Goal: Complete application form: Complete application form

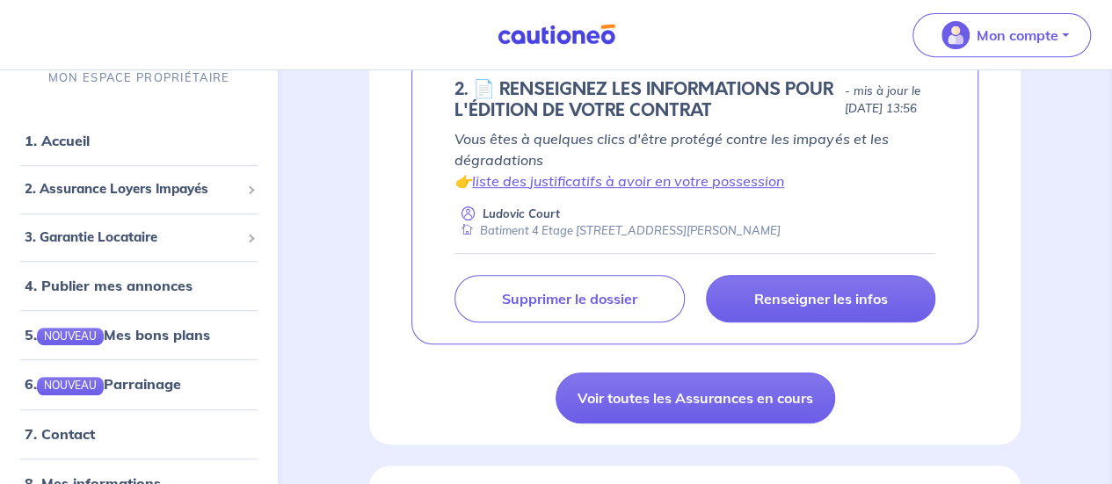
scroll to position [374, 0]
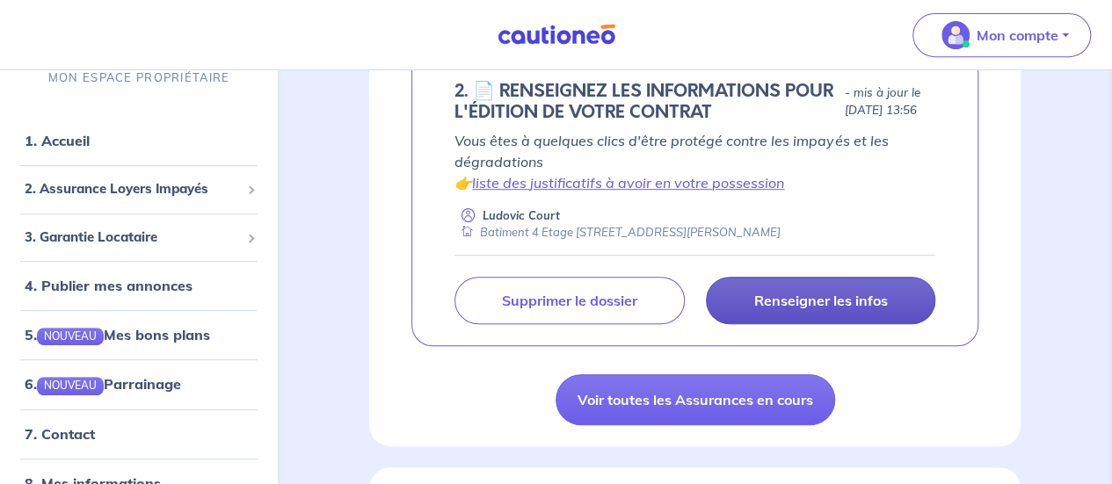
click at [816, 305] on p "Renseigner les infos" at bounding box center [821, 301] width 134 height 18
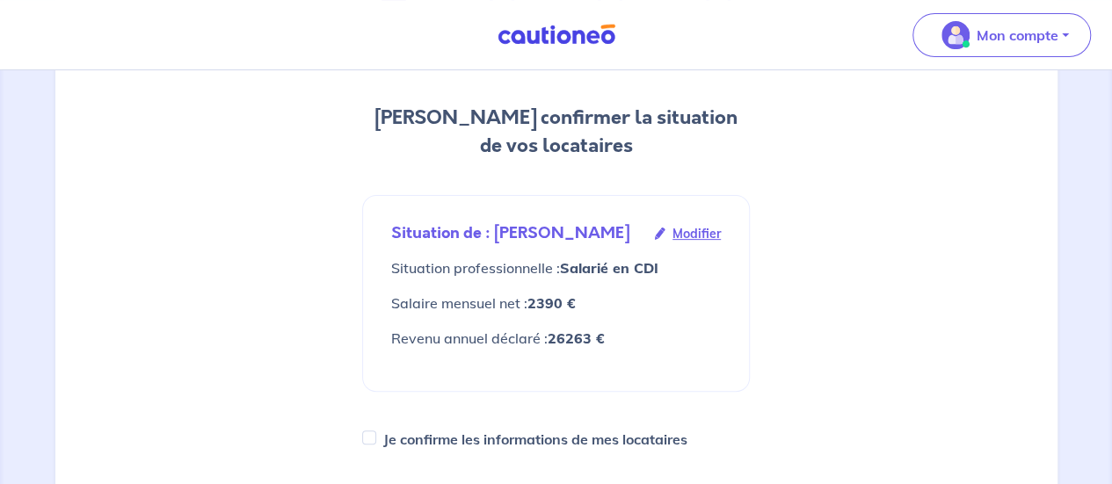
scroll to position [266, 0]
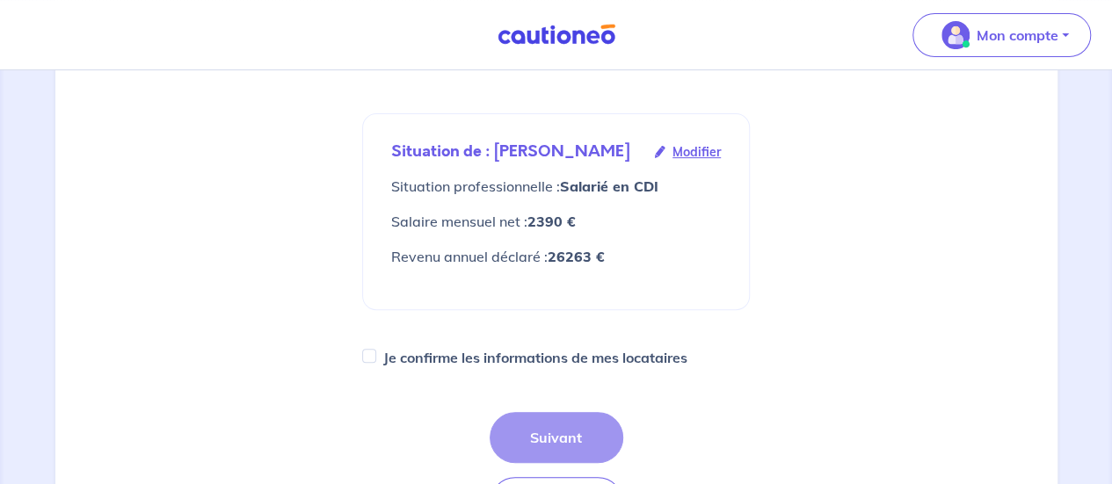
click at [700, 154] on span "Modifier" at bounding box center [697, 151] width 48 height 19
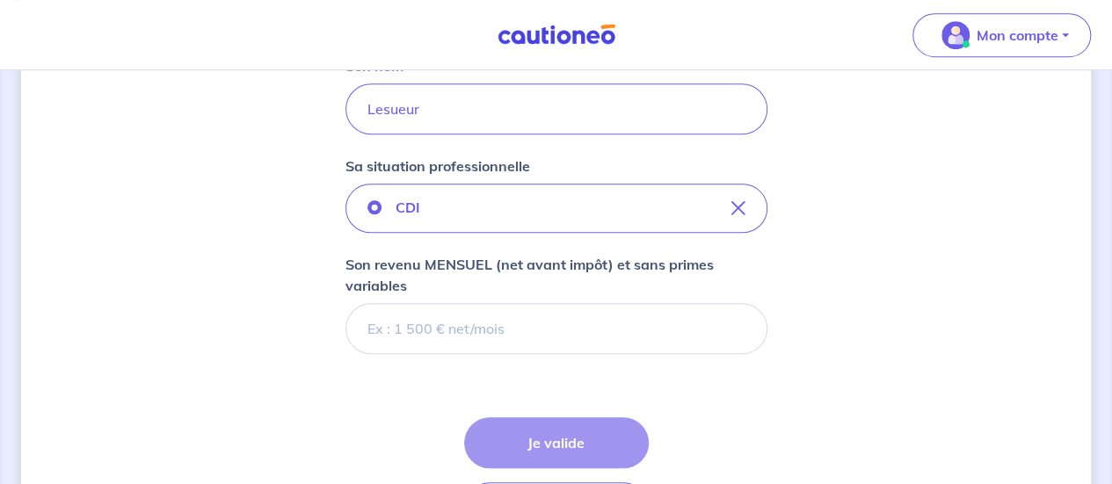
scroll to position [475, 0]
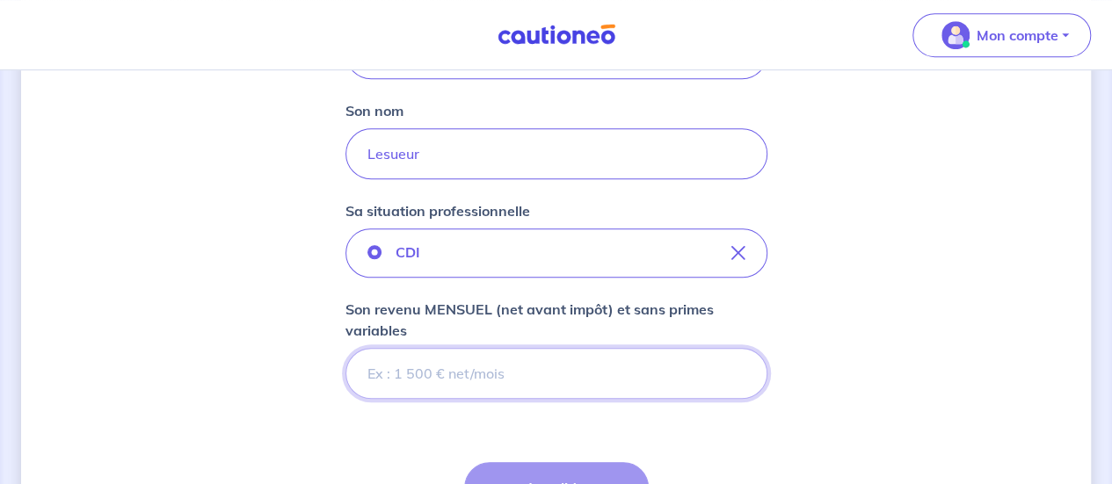
click at [404, 375] on input "Son revenu MENSUEL (net avant impôt) et sans primes variables" at bounding box center [557, 373] width 422 height 51
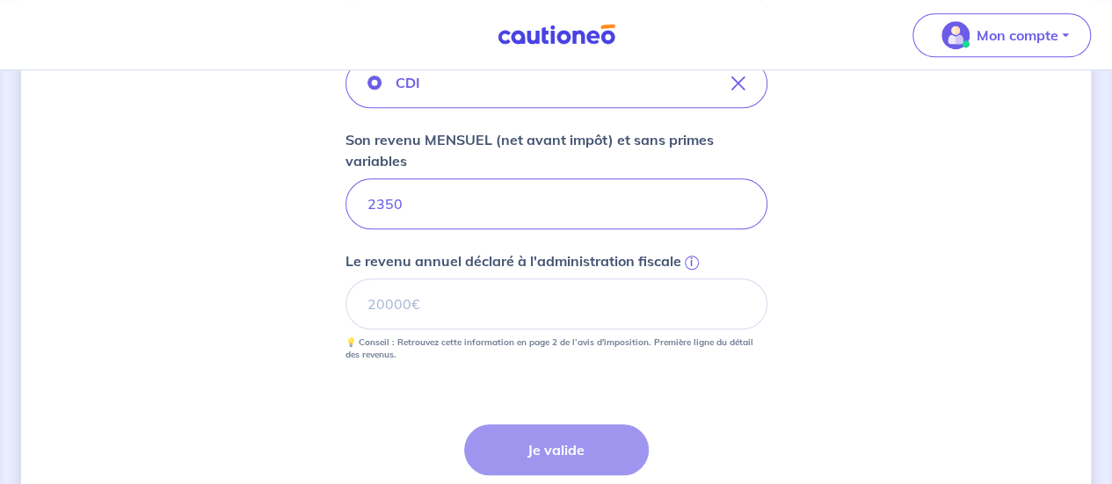
scroll to position [647, 0]
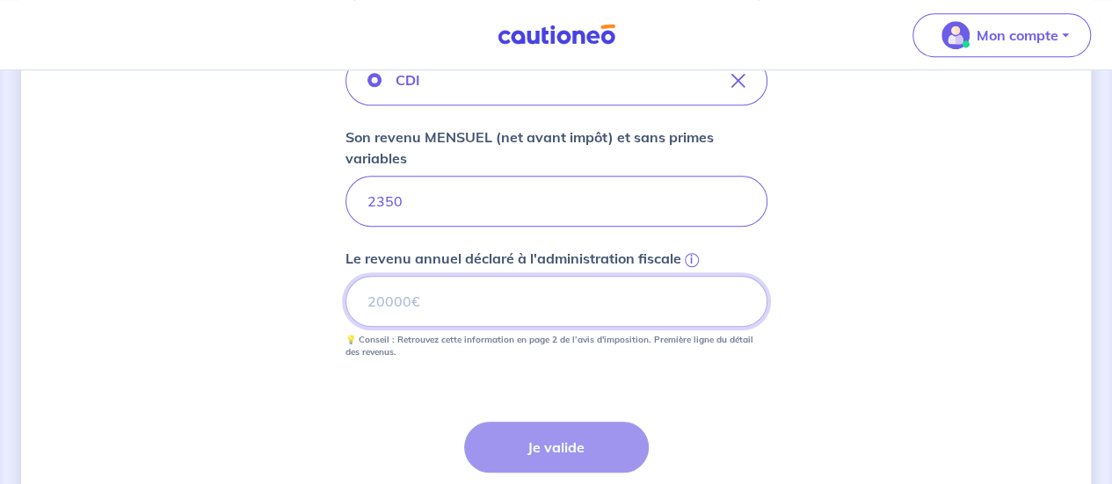
click at [548, 321] on input "Le revenu annuel déclaré à l'administration fiscale i" at bounding box center [557, 301] width 422 height 51
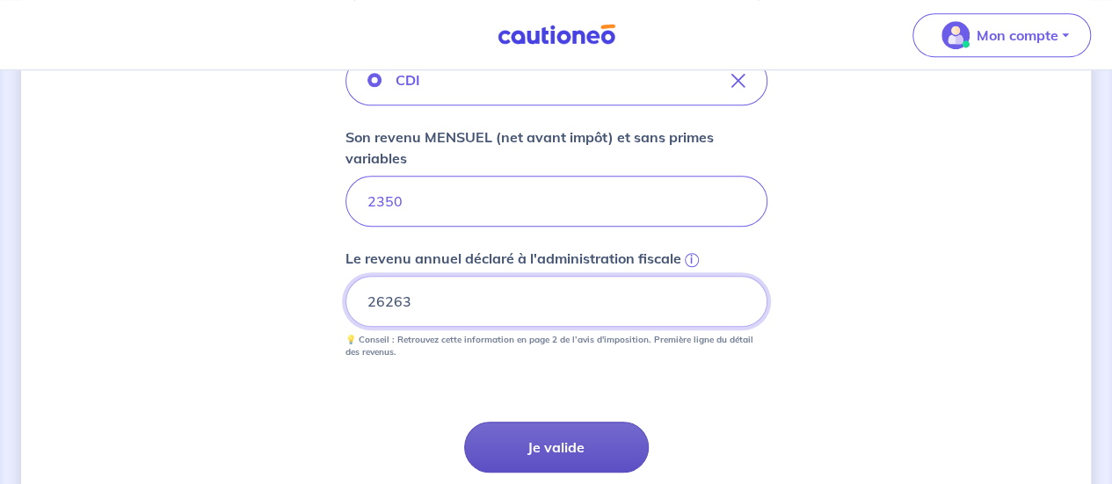
type input "26263"
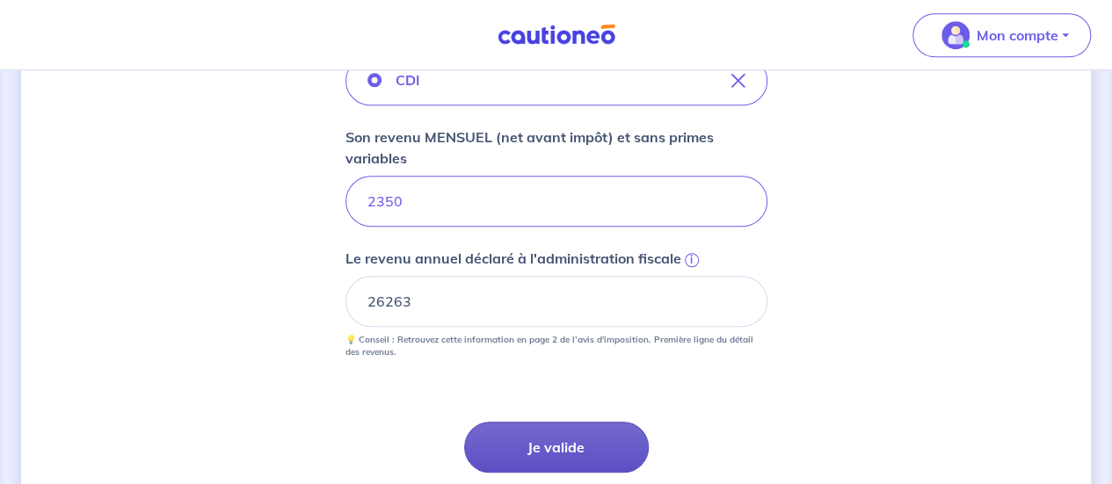
click at [538, 448] on button "Je valide" at bounding box center [556, 447] width 185 height 51
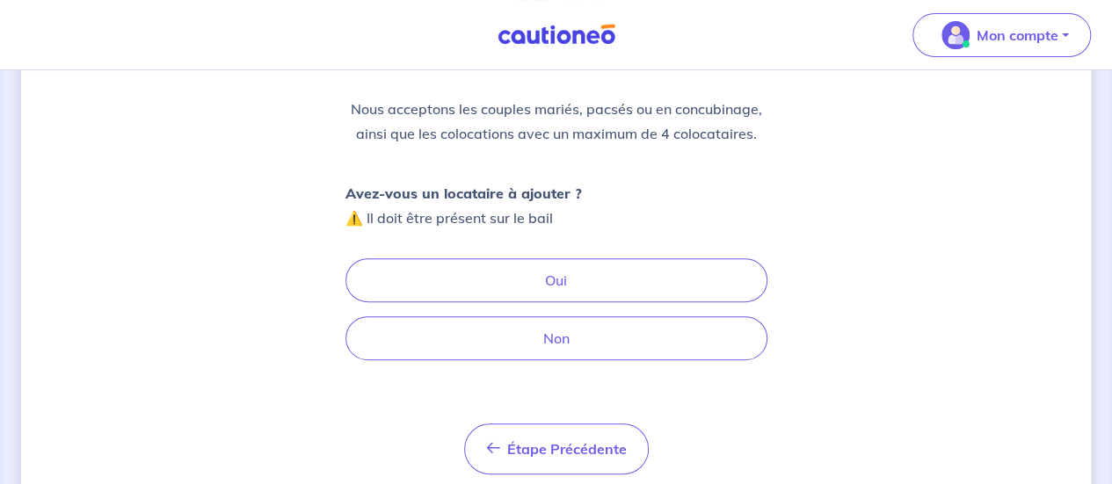
scroll to position [208, 0]
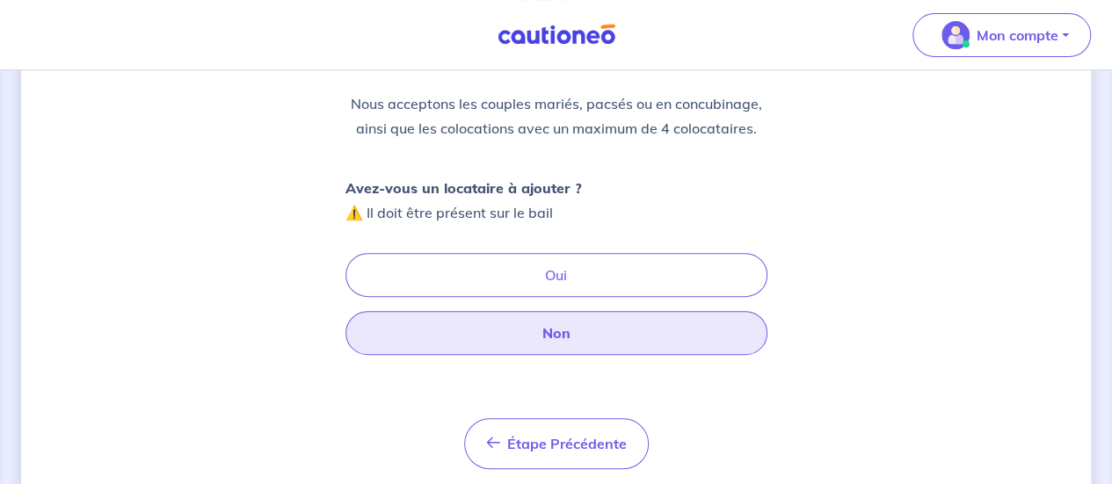
click at [535, 327] on button "Non" at bounding box center [557, 333] width 422 height 44
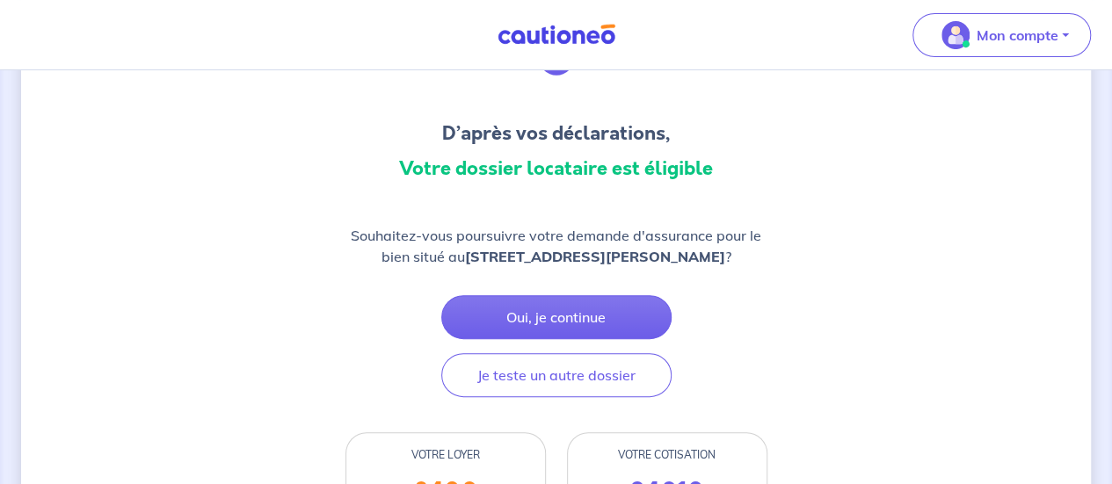
scroll to position [124, 0]
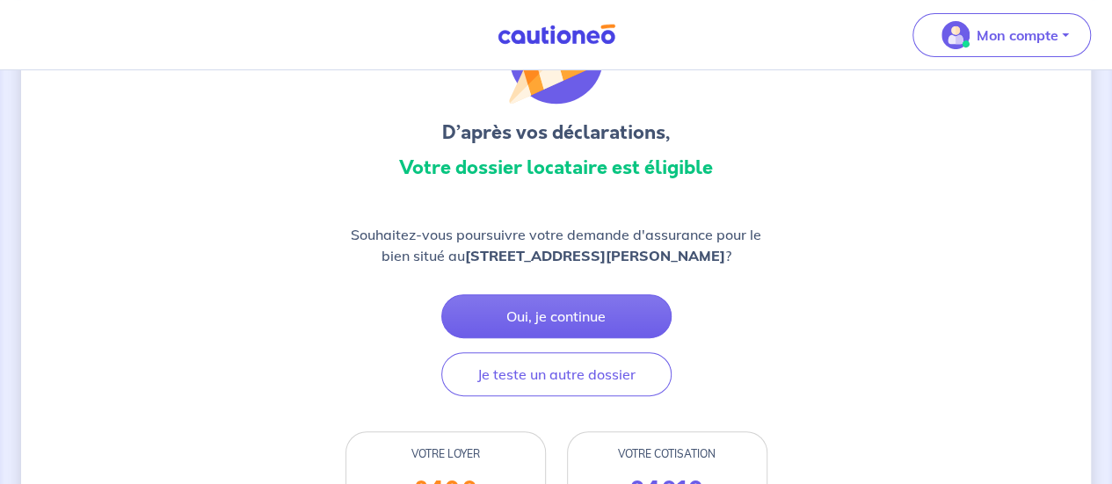
click at [535, 327] on button "Oui, je continue" at bounding box center [556, 317] width 230 height 44
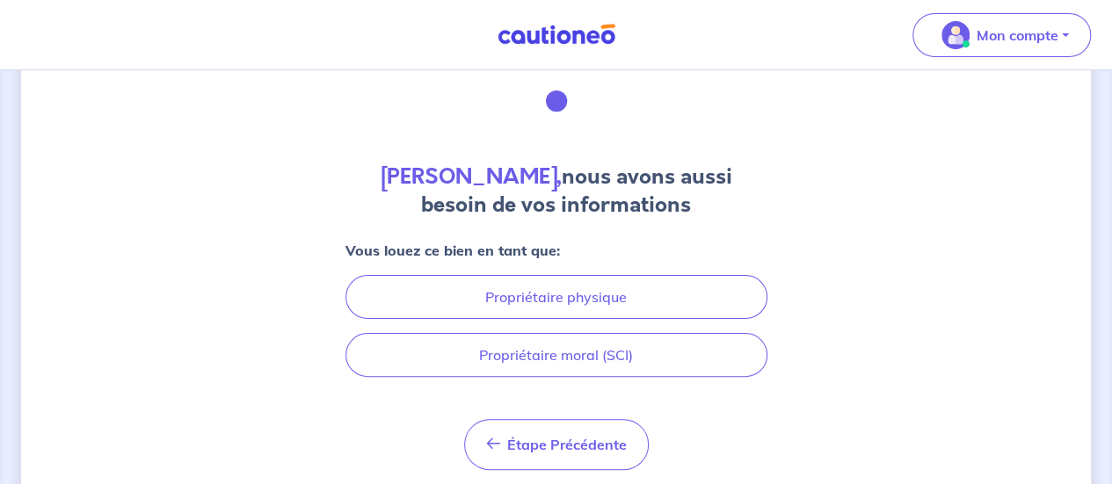
scroll to position [81, 0]
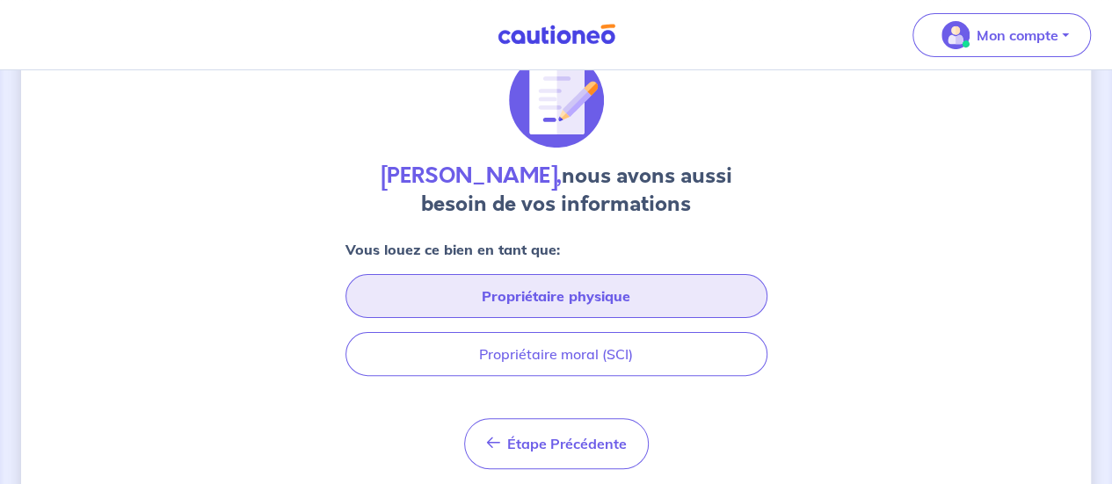
click at [542, 292] on button "Propriétaire physique" at bounding box center [557, 296] width 422 height 44
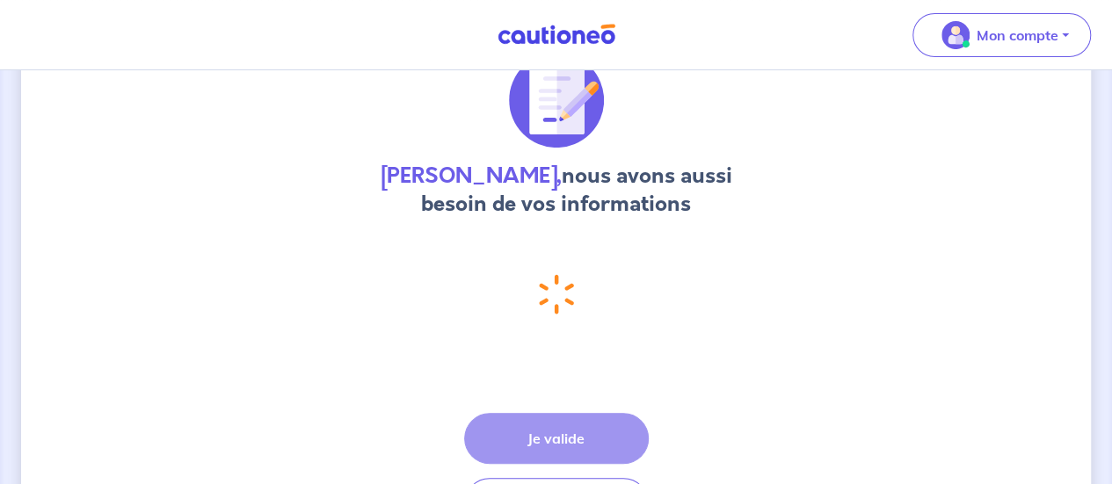
scroll to position [0, 0]
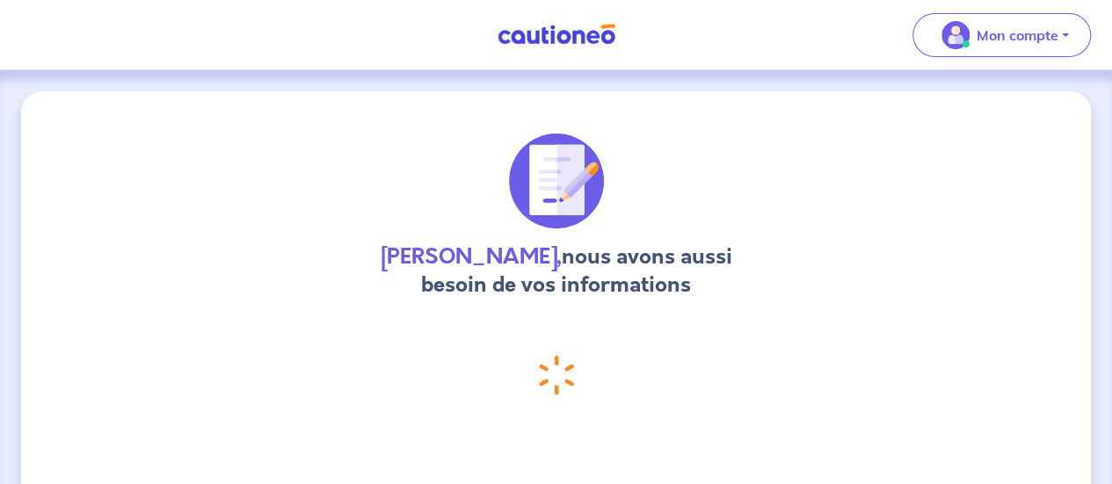
select select "FR"
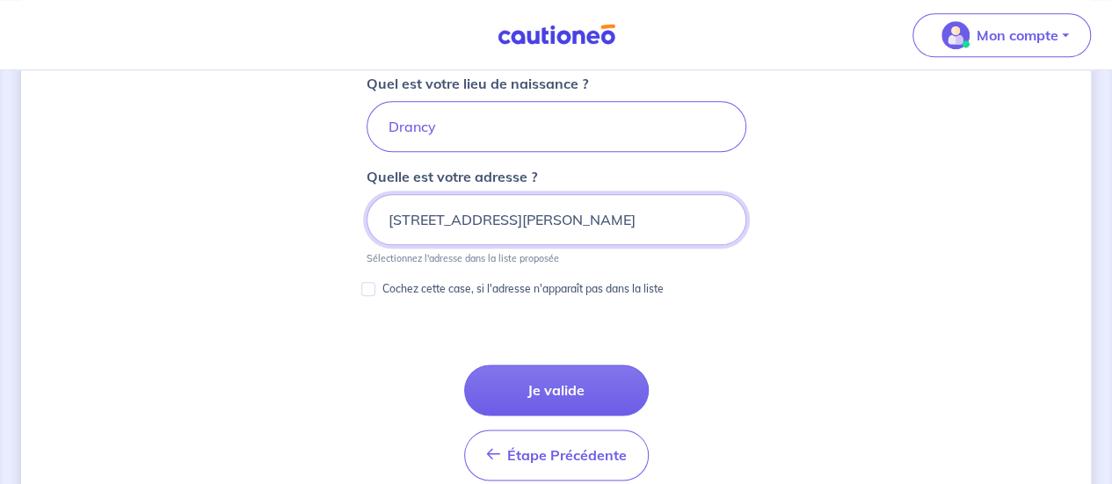
scroll to position [931, 0]
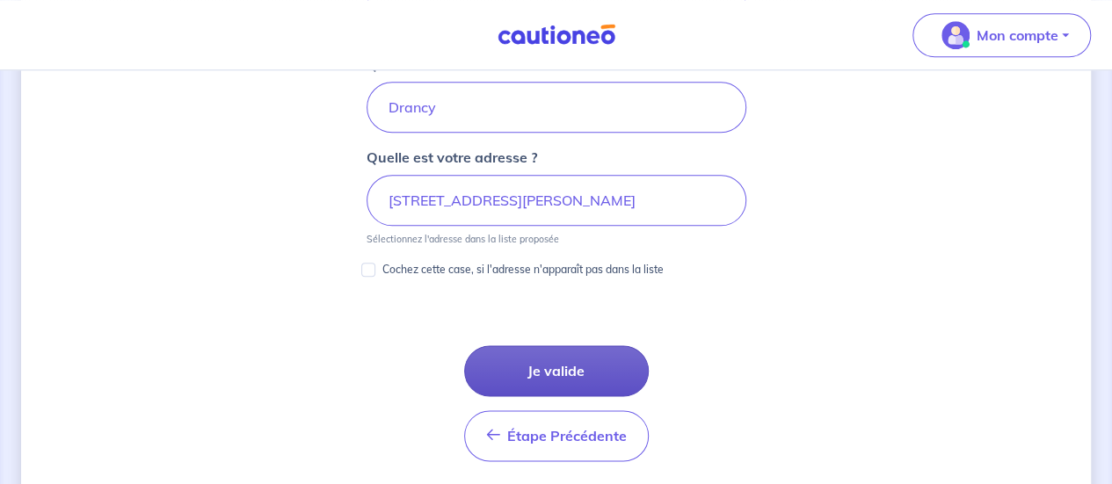
click at [561, 374] on button "Je valide" at bounding box center [556, 371] width 185 height 51
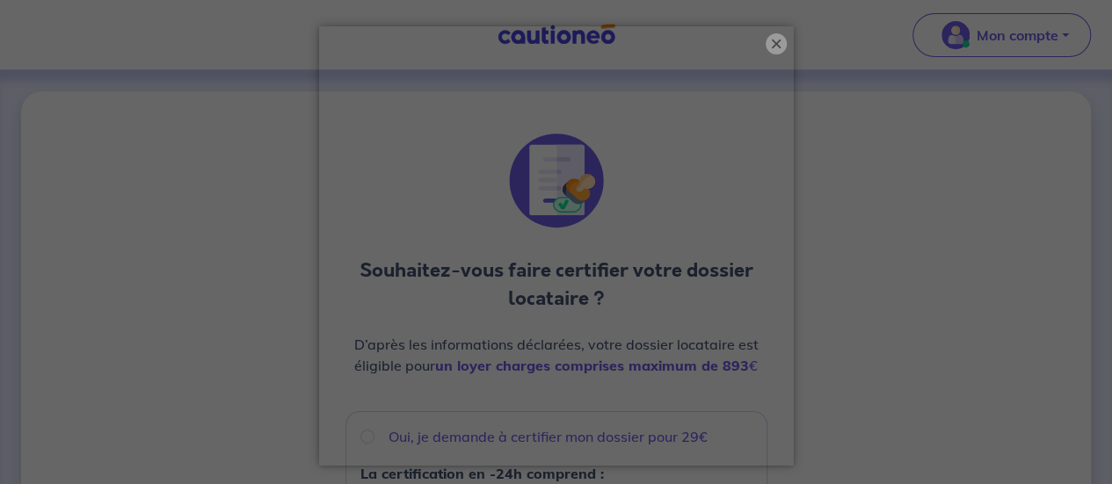
click at [769, 45] on button "×" at bounding box center [776, 43] width 21 height 21
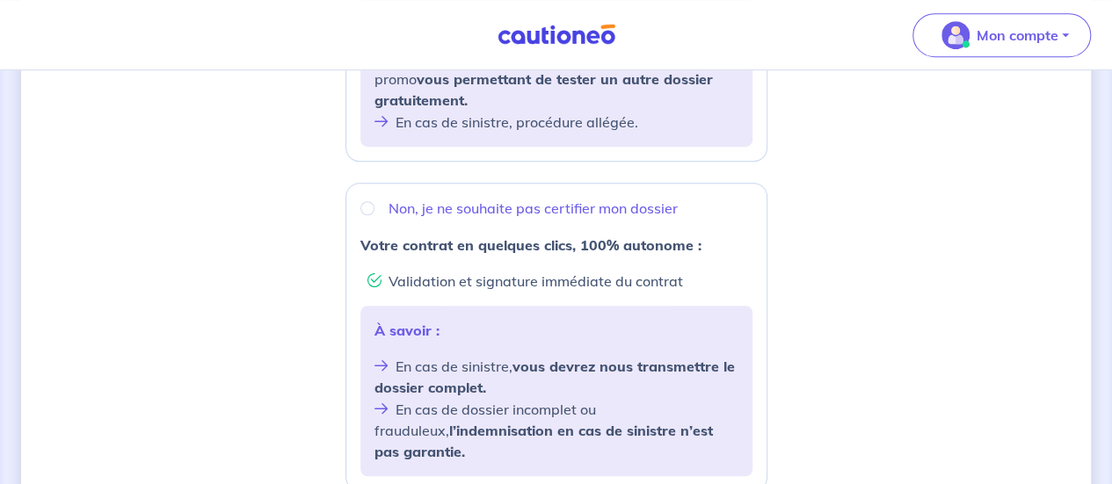
scroll to position [587, 0]
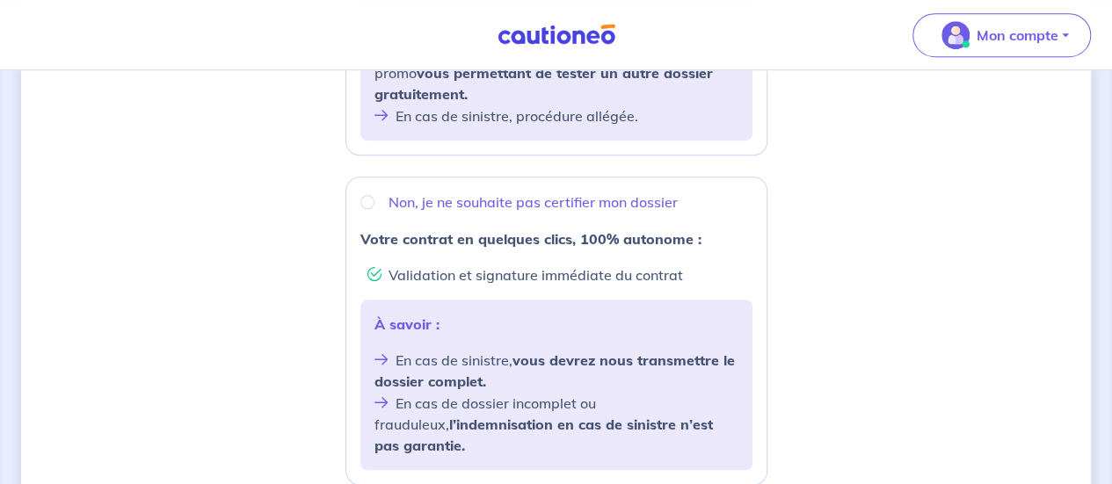
click at [424, 195] on p "Non, je ne souhaite pas certifier mon dossier" at bounding box center [533, 202] width 289 height 21
click at [375, 195] on input "Non, je ne souhaite pas certifier mon dossier" at bounding box center [368, 202] width 14 height 14
radio input "true"
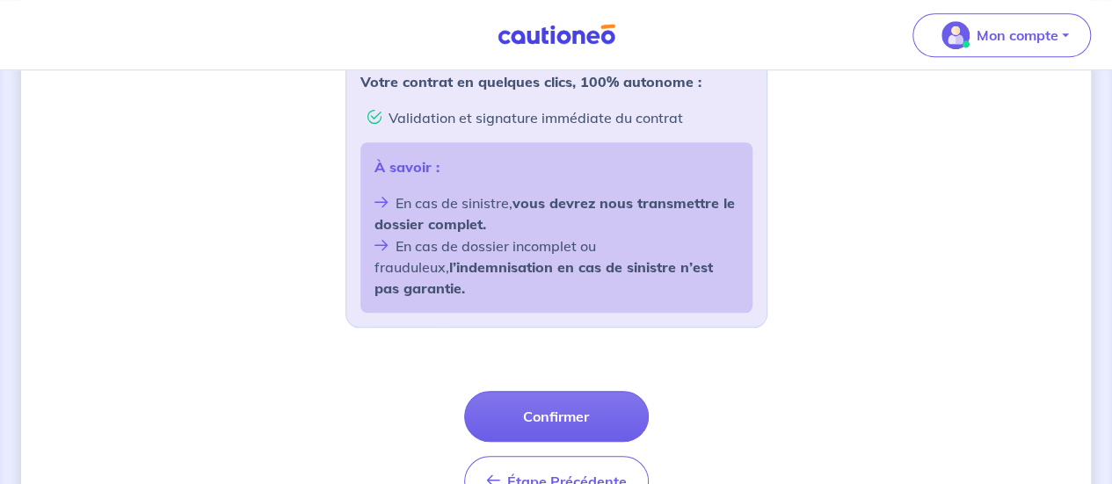
scroll to position [826, 0]
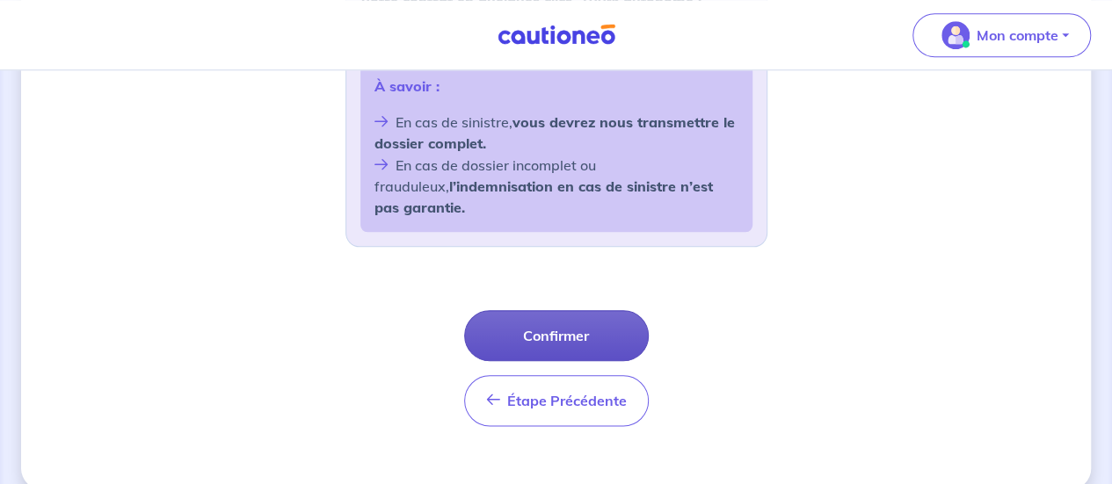
click at [549, 312] on button "Confirmer" at bounding box center [556, 335] width 185 height 51
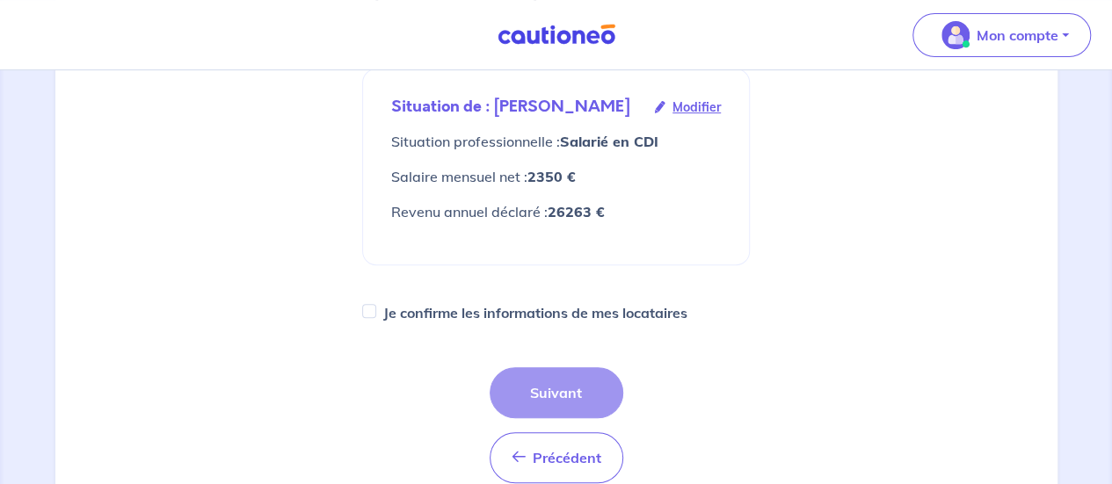
scroll to position [312, 0]
click at [549, 312] on label "Je confirme les informations de mes locataires" at bounding box center [535, 312] width 304 height 25
click at [376, 312] on input "Je confirme les informations de mes locataires" at bounding box center [369, 310] width 14 height 14
checkbox input "true"
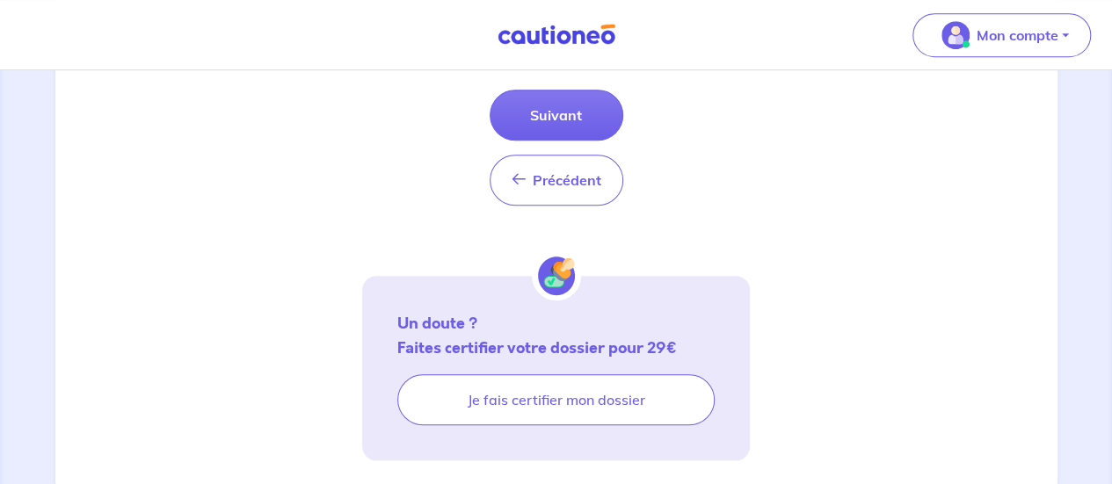
scroll to position [557, 0]
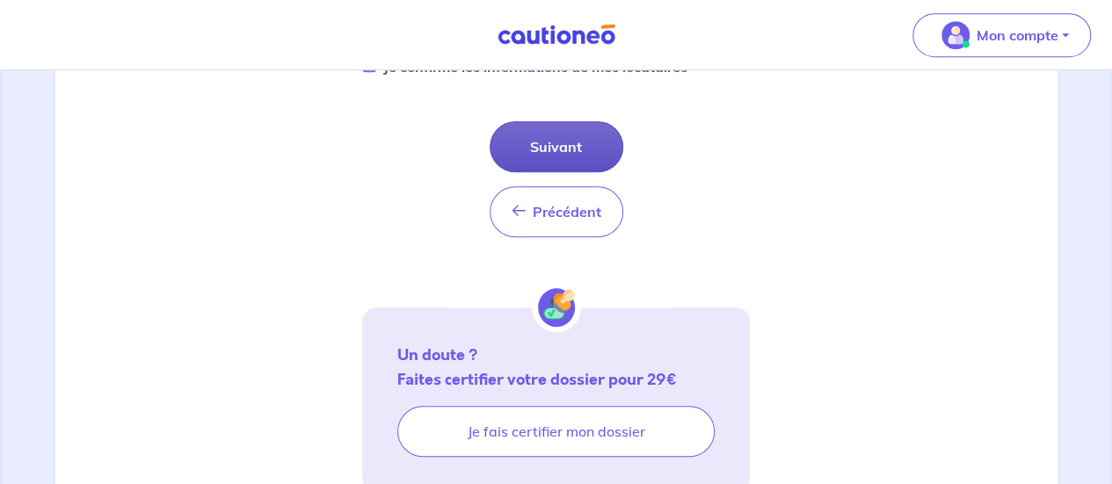
click at [551, 161] on button "Suivant" at bounding box center [557, 146] width 134 height 51
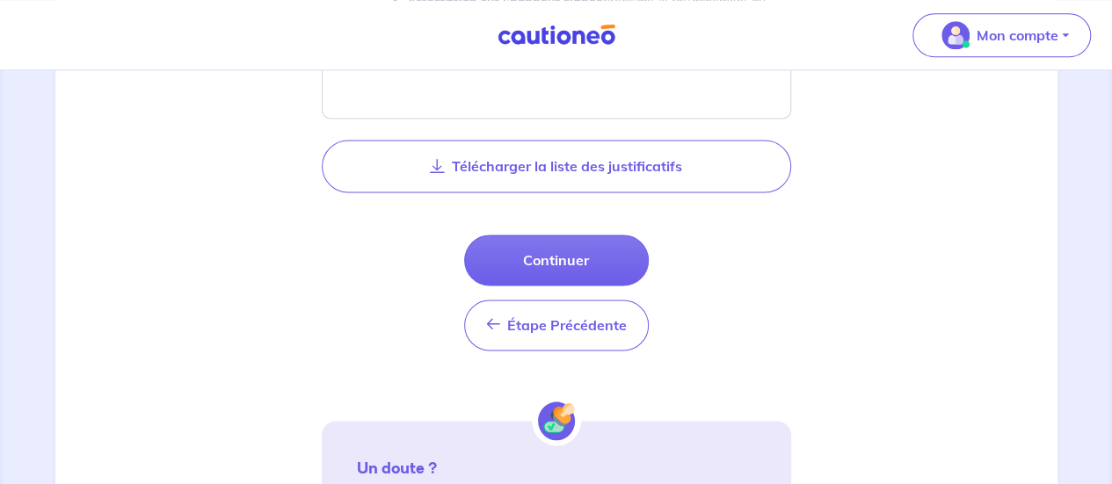
scroll to position [1081, 0]
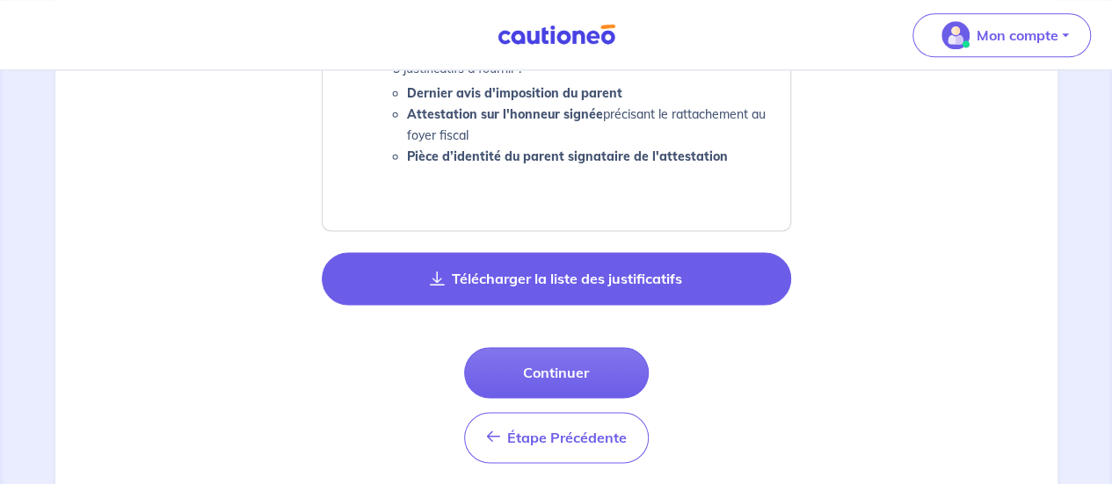
click at [467, 288] on button "Télécharger la liste des justificatifs" at bounding box center [557, 278] width 470 height 53
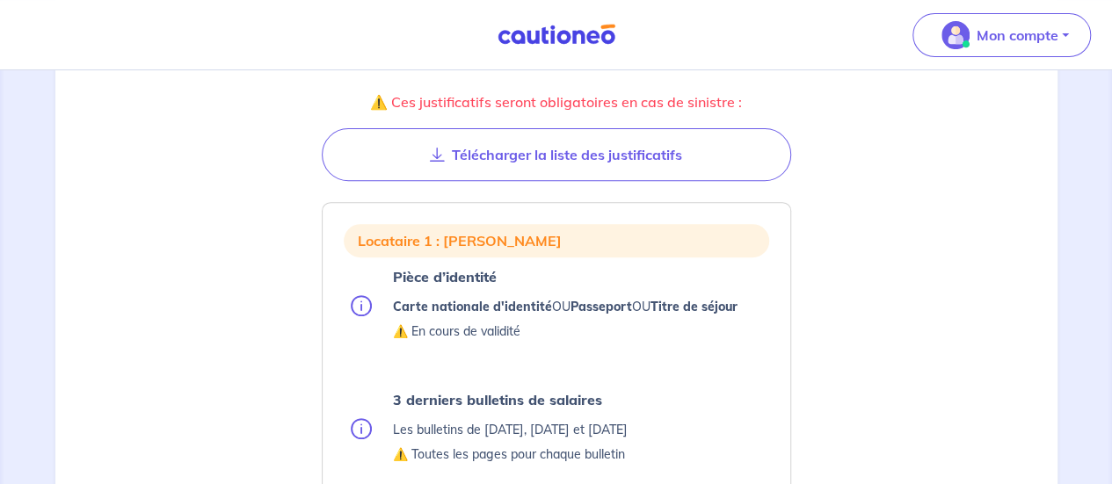
scroll to position [282, 0]
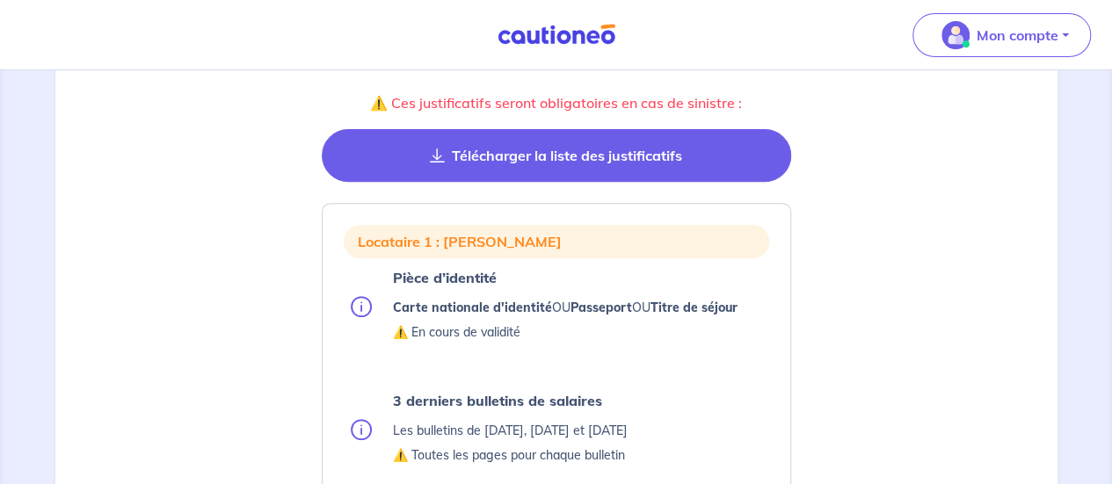
click at [484, 165] on button "Télécharger la liste des justificatifs" at bounding box center [557, 155] width 470 height 53
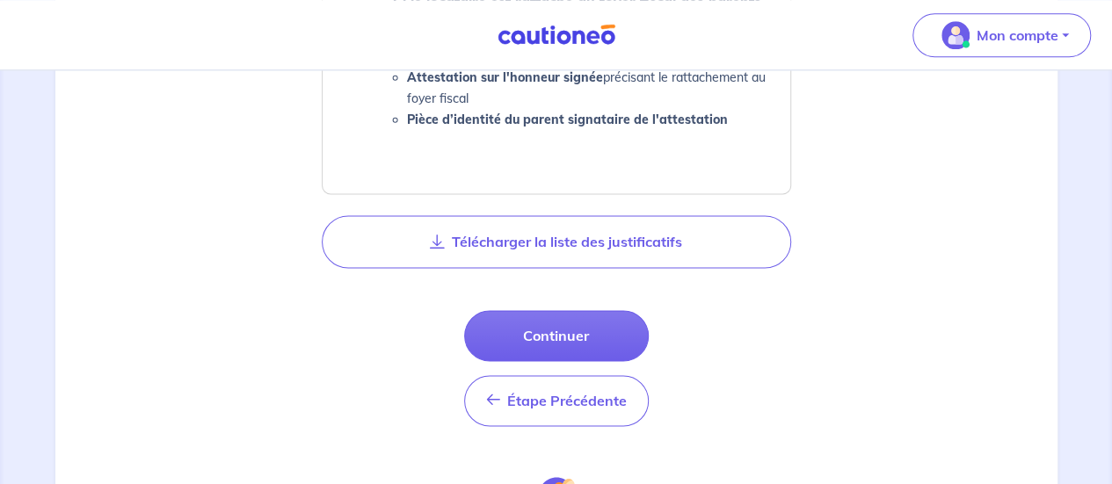
scroll to position [1216, 0]
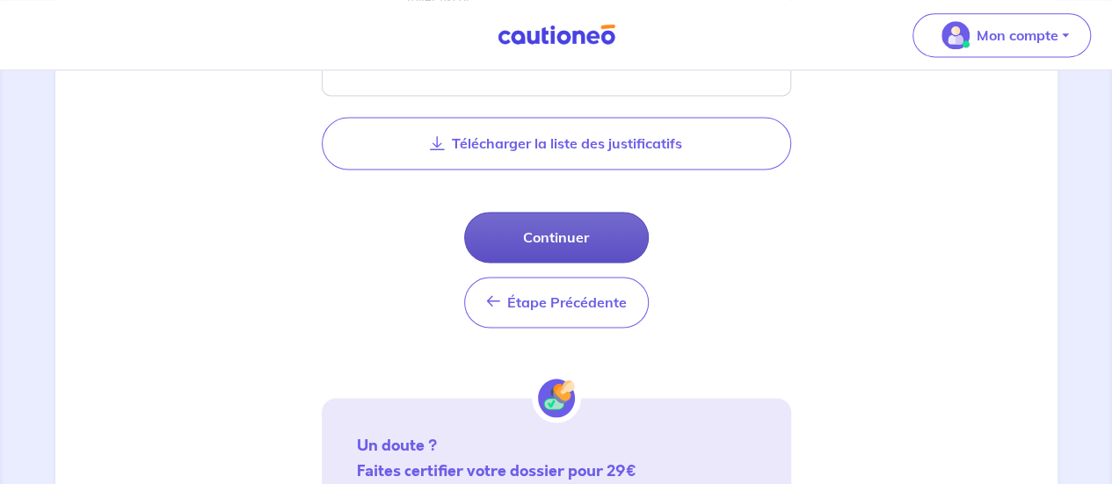
click at [543, 237] on button "Continuer" at bounding box center [556, 237] width 185 height 51
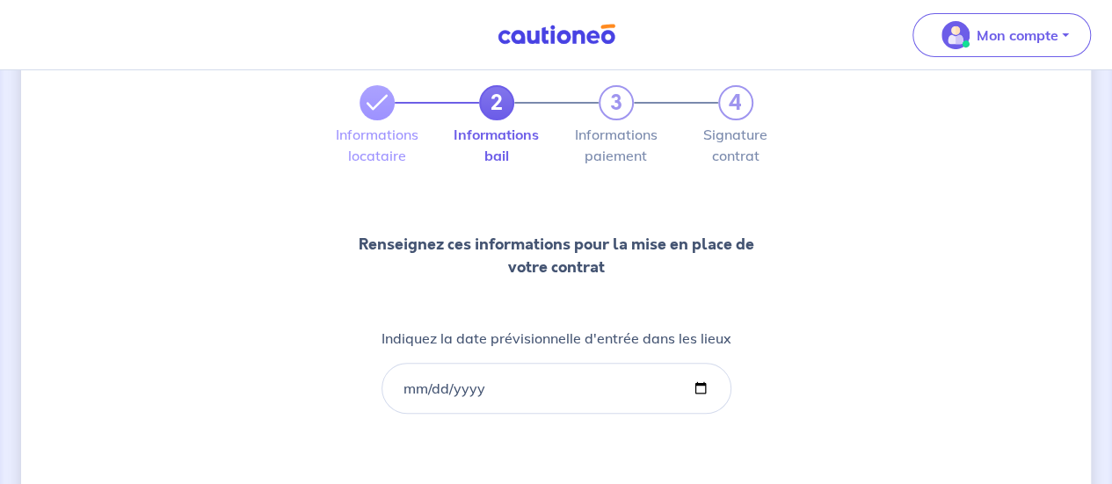
scroll to position [91, 0]
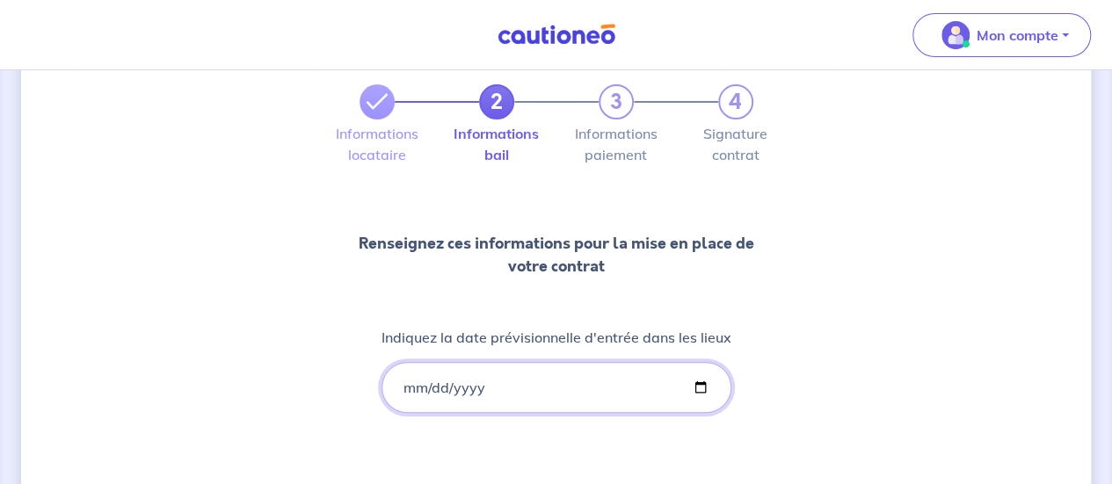
click at [697, 388] on input "Indiquez la date prévisionnelle d'entrée dans les lieux" at bounding box center [557, 387] width 350 height 51
type input "[DATE]"
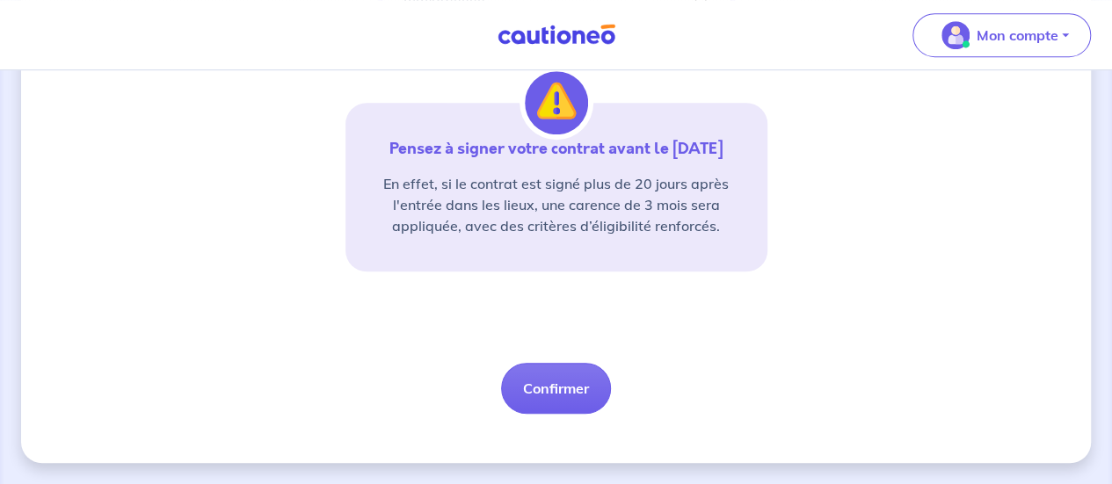
scroll to position [499, 0]
click at [563, 409] on button "Confirmer" at bounding box center [556, 388] width 110 height 51
select select "FR"
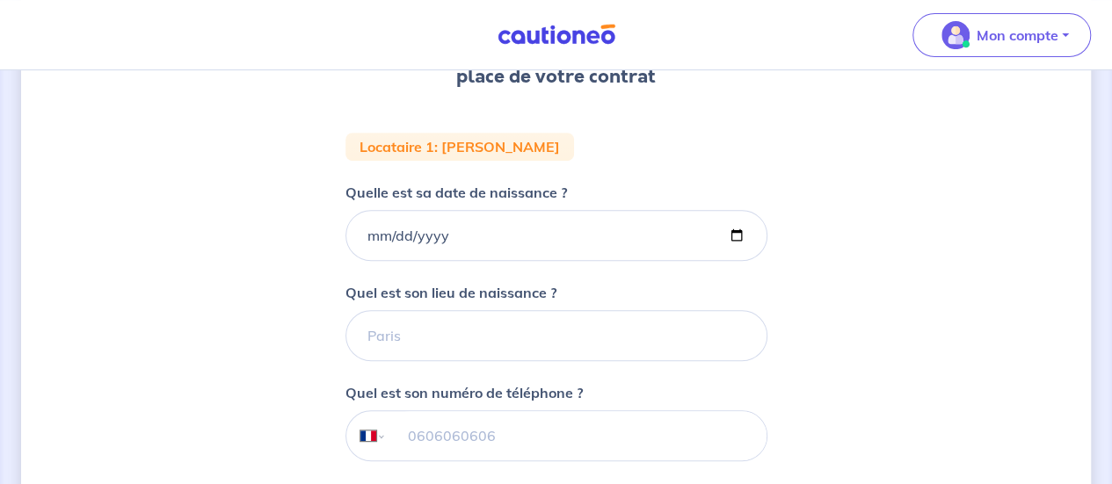
scroll to position [292, 0]
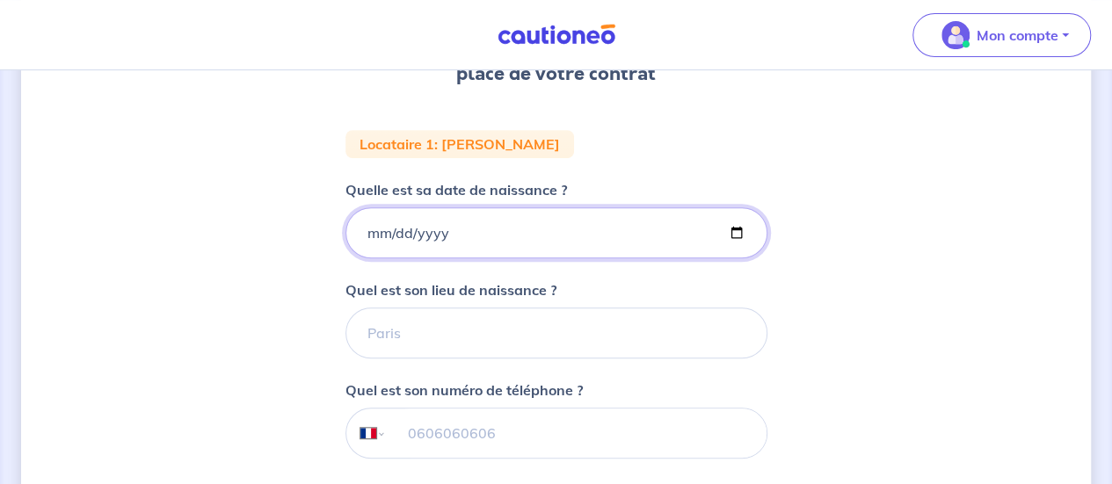
click at [366, 233] on input "Quelle est sa date de naissance ?" at bounding box center [557, 233] width 422 height 51
type input "[DATE]"
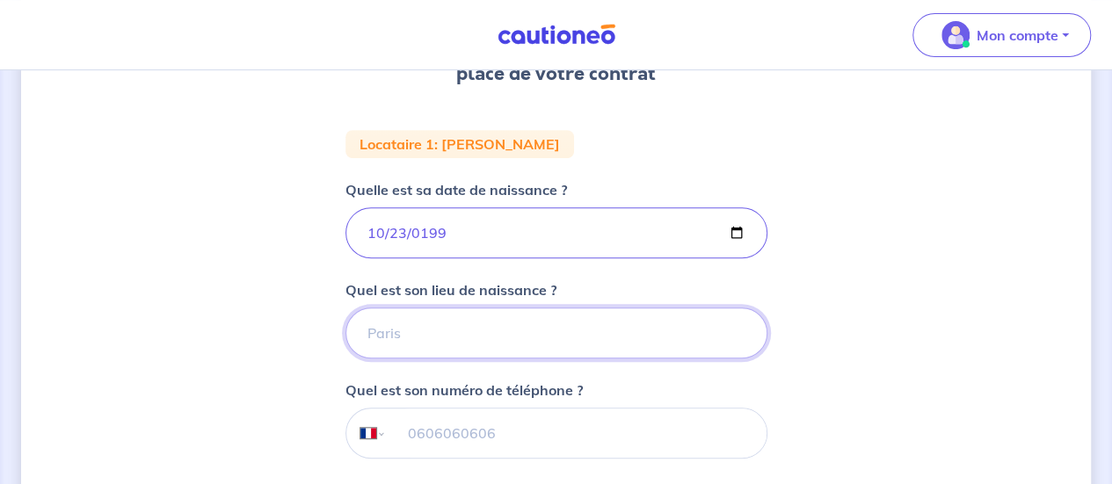
click at [494, 324] on input "Quel est son lieu de naissance ?" at bounding box center [557, 333] width 422 height 51
type input "Agen"
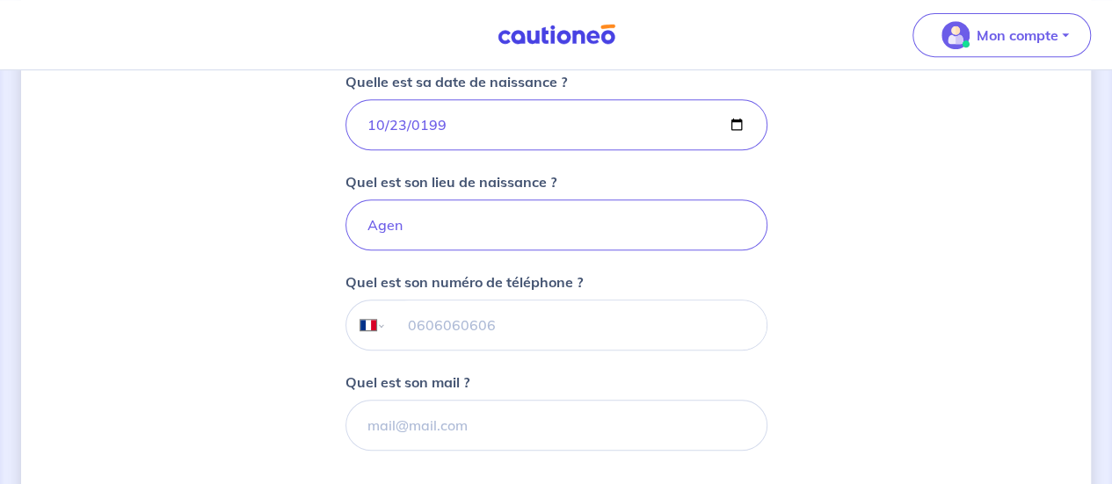
scroll to position [401, 0]
click at [441, 330] on input "tel" at bounding box center [576, 324] width 380 height 49
click at [310, 415] on div "2 3 4 Informations locataire Informations bail Informations paiement Signature …" at bounding box center [556, 191] width 1070 height 1002
click at [433, 326] on input "tel" at bounding box center [576, 324] width 380 height 49
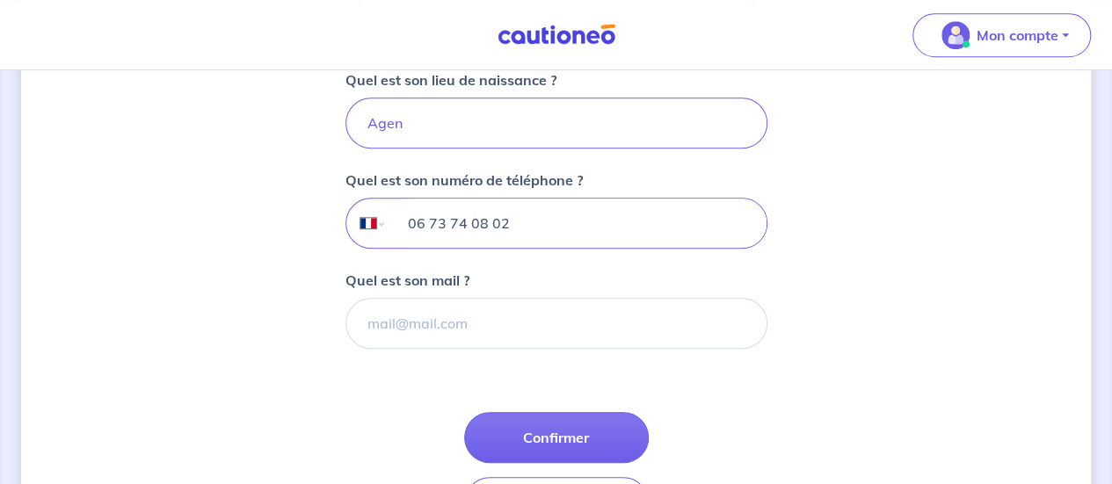
scroll to position [503, 0]
type input "06 73 74 08 02"
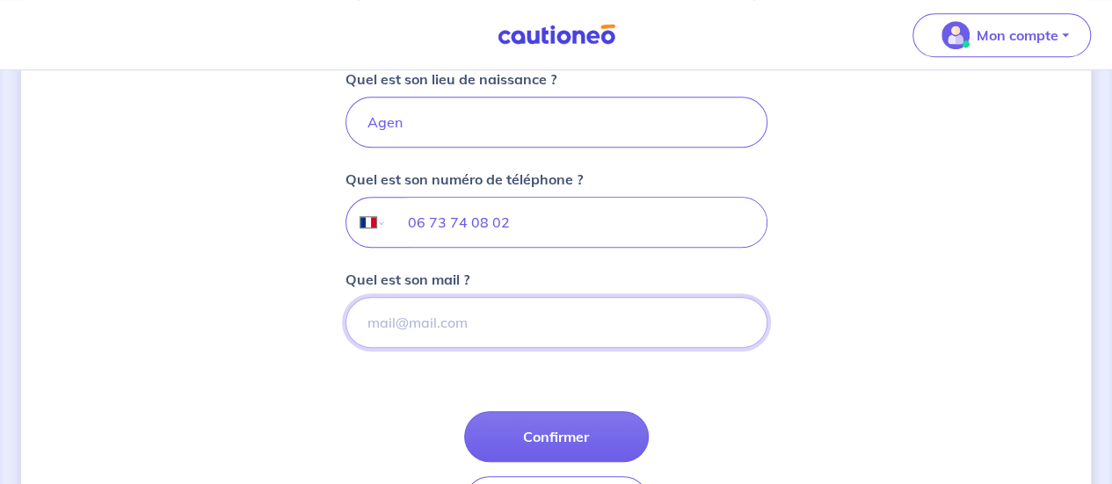
click at [433, 326] on input "Quel est son mail ?" at bounding box center [557, 322] width 422 height 51
paste input "[EMAIL_ADDRESS][DOMAIN_NAME]"
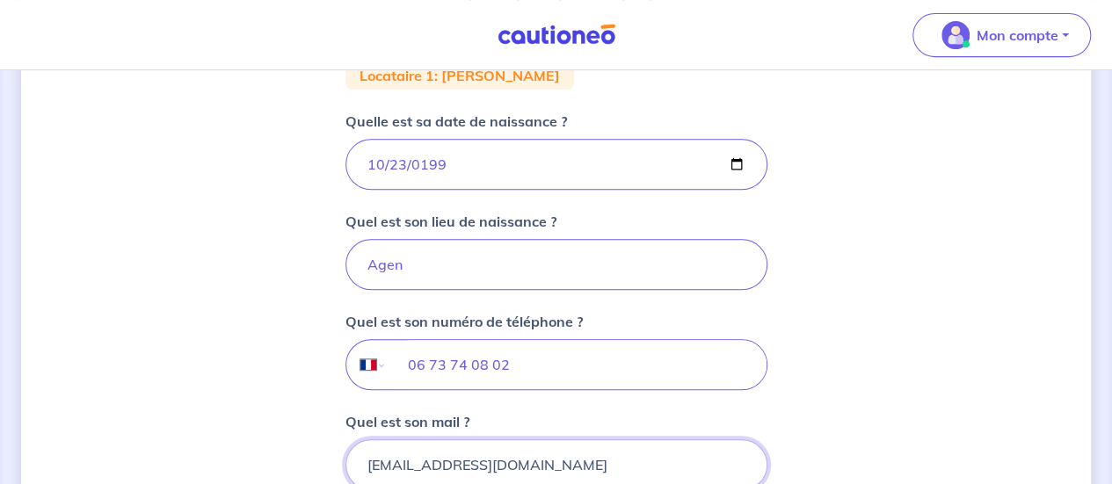
scroll to position [359, 0]
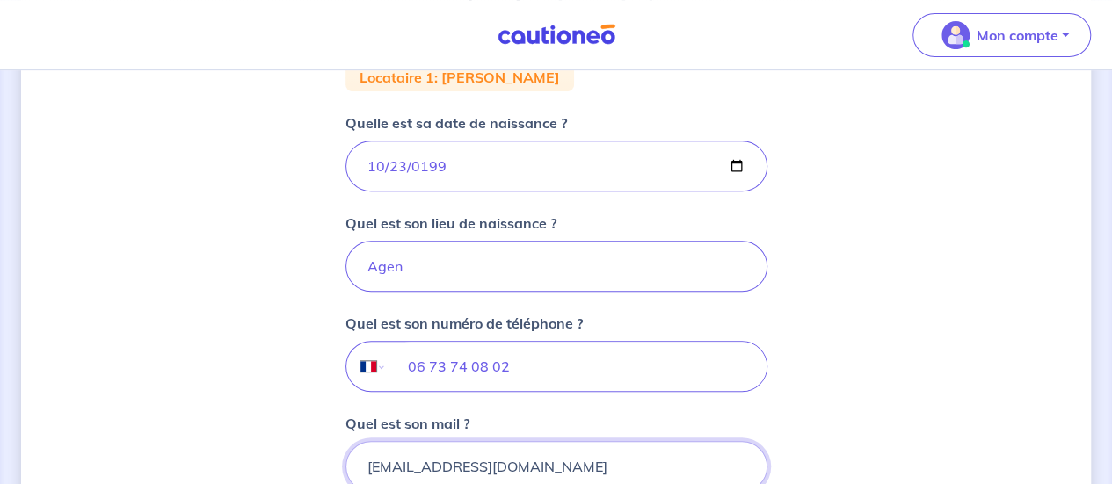
type input "[EMAIL_ADDRESS][DOMAIN_NAME]"
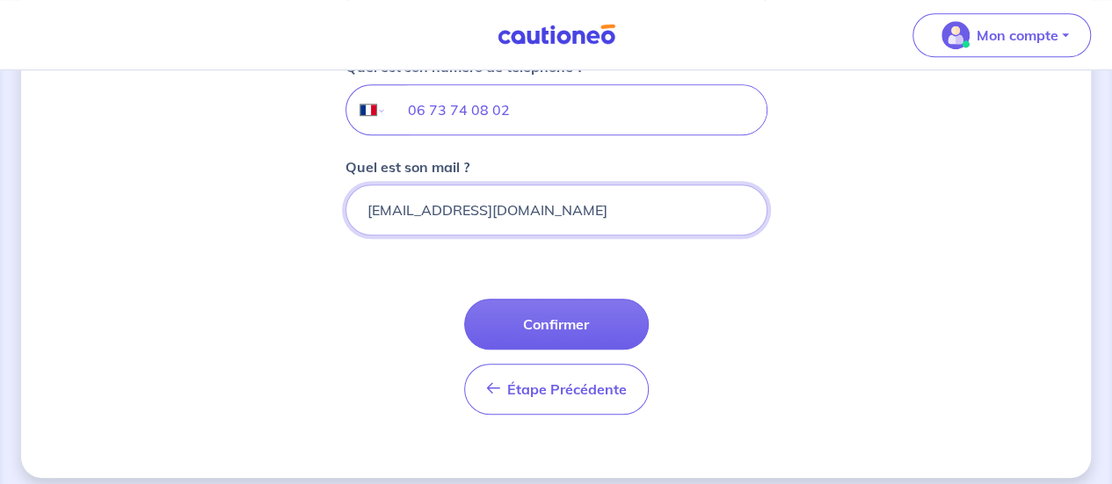
scroll to position [617, 0]
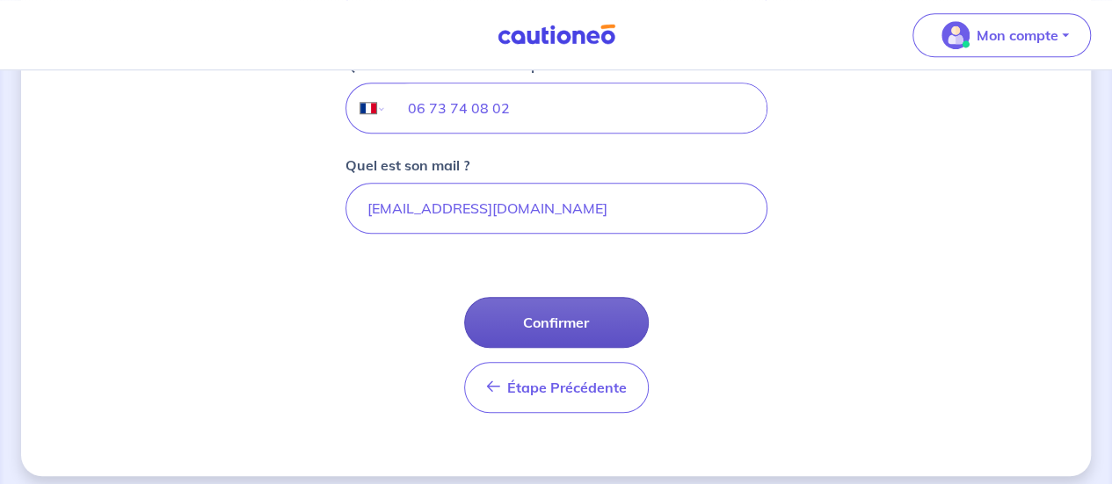
click at [514, 302] on button "Confirmer" at bounding box center [556, 322] width 185 height 51
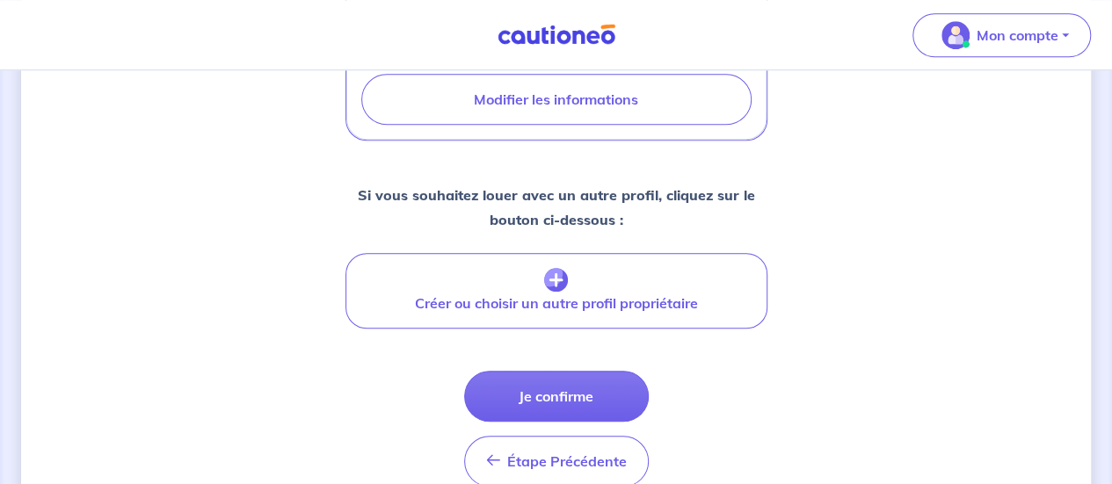
scroll to position [781, 0]
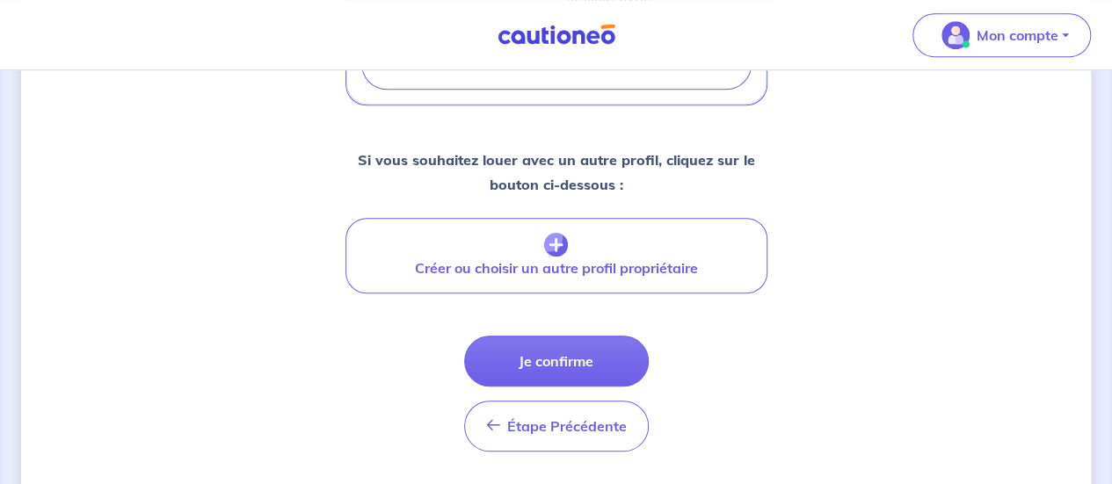
click at [514, 336] on button "Je confirme" at bounding box center [556, 361] width 185 height 51
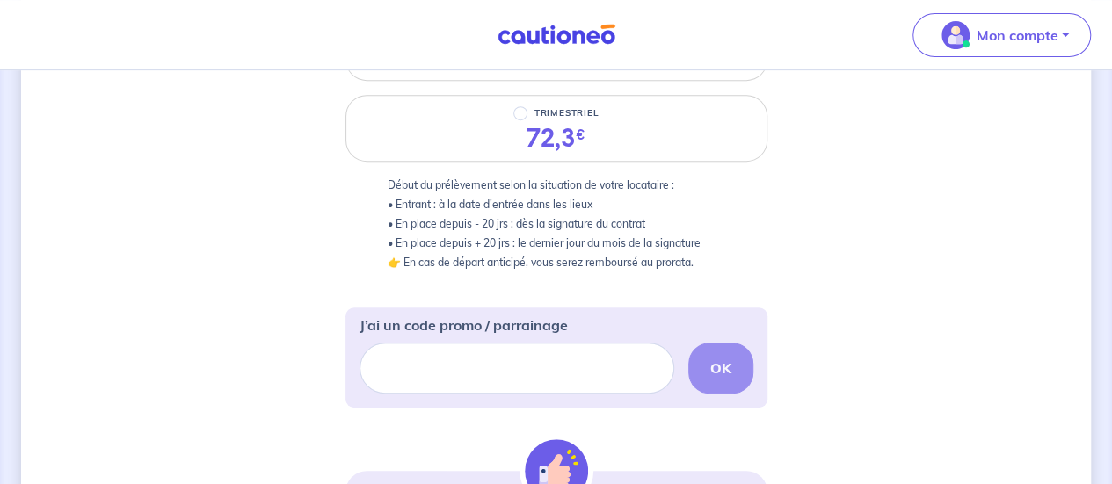
scroll to position [246, 0]
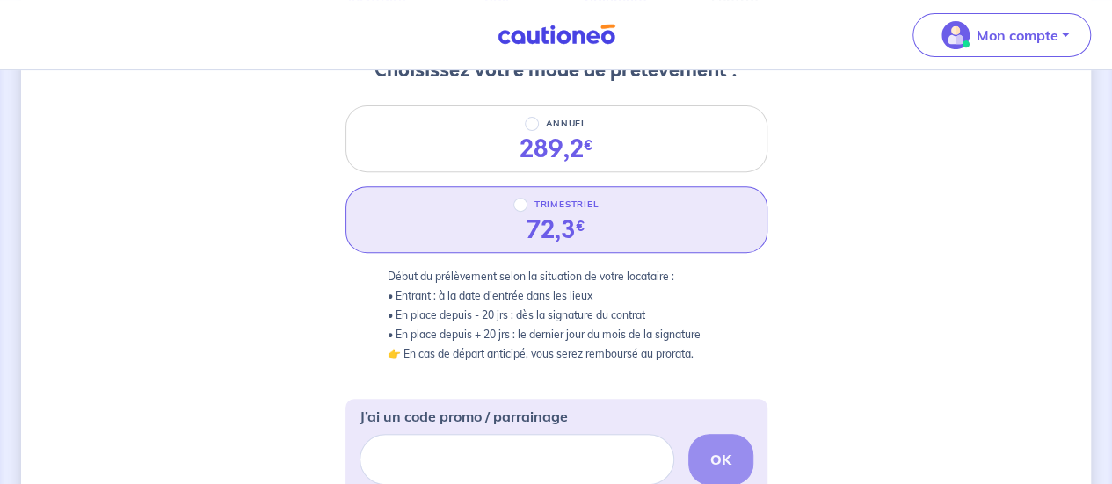
click at [523, 194] on div "TRIMESTRIEL" at bounding box center [557, 204] width 86 height 21
radio input "true"
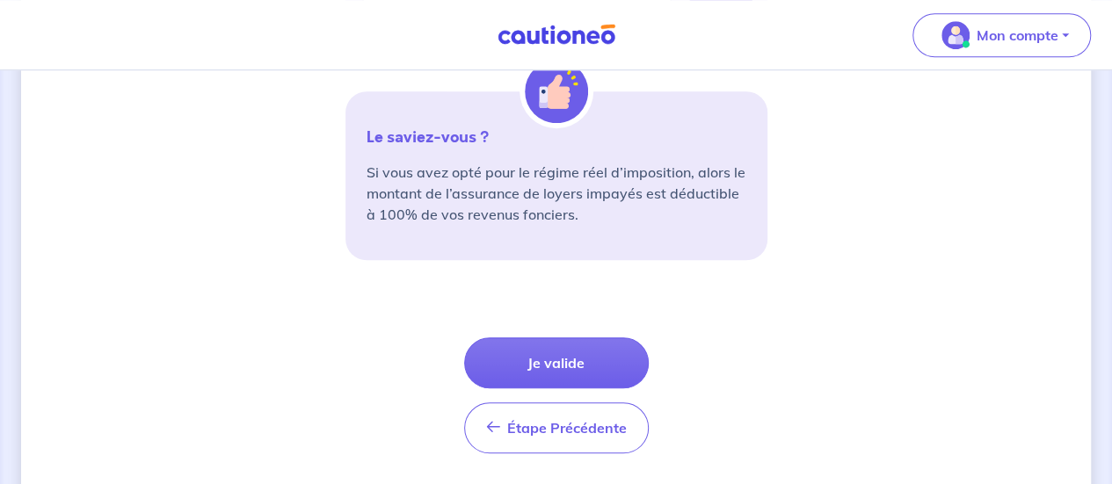
scroll to position [768, 0]
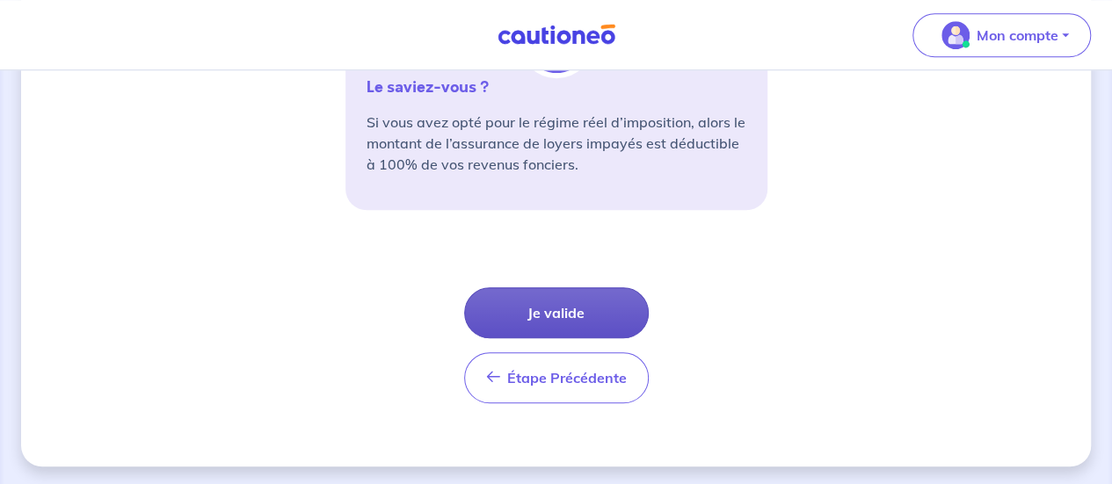
click at [548, 307] on button "Je valide" at bounding box center [556, 313] width 185 height 51
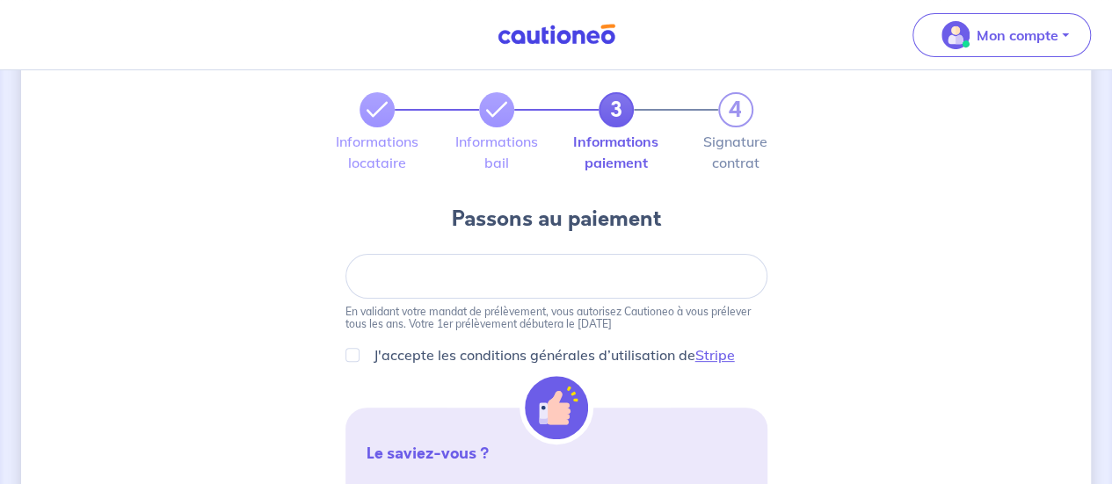
scroll to position [84, 0]
click at [357, 353] on input "J'accepte les conditions générales d’utilisation de Stripe" at bounding box center [353, 354] width 14 height 14
checkbox input "true"
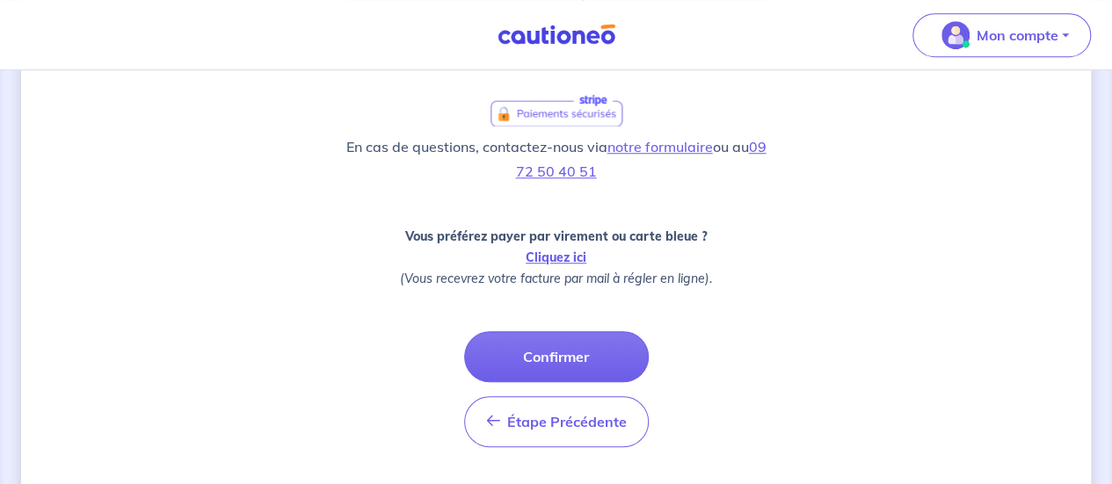
scroll to position [594, 0]
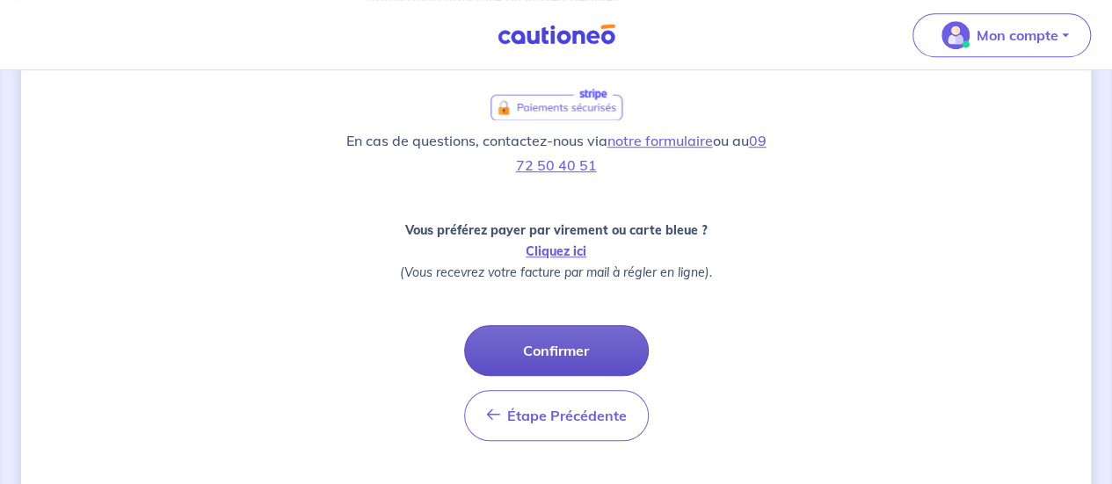
click at [515, 349] on button "Confirmer" at bounding box center [556, 350] width 185 height 51
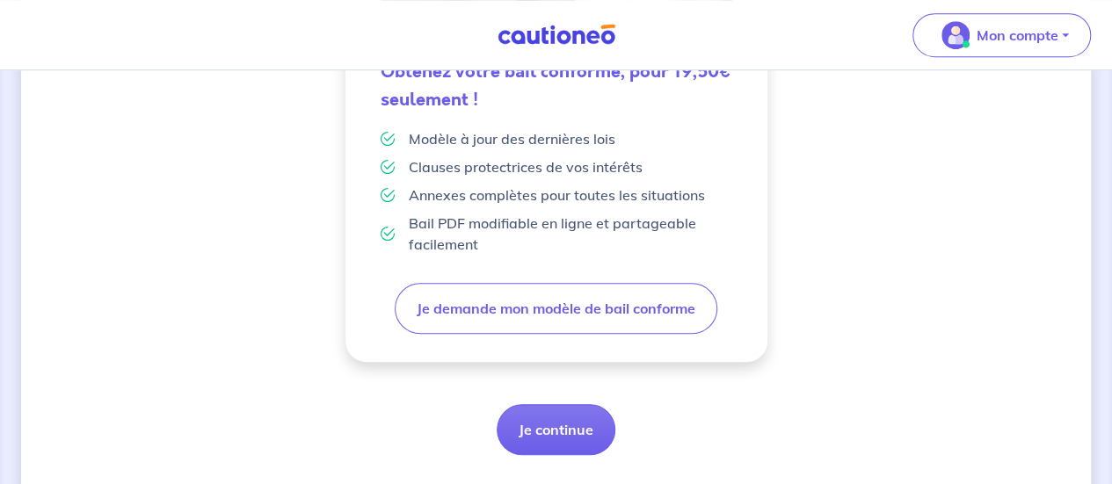
scroll to position [621, 0]
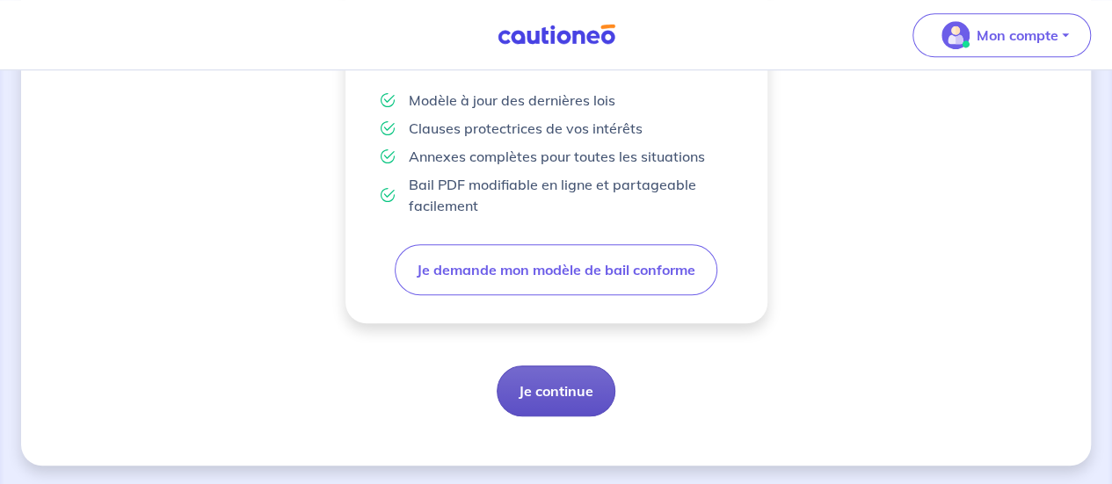
click at [553, 382] on button "Je continue" at bounding box center [556, 391] width 119 height 51
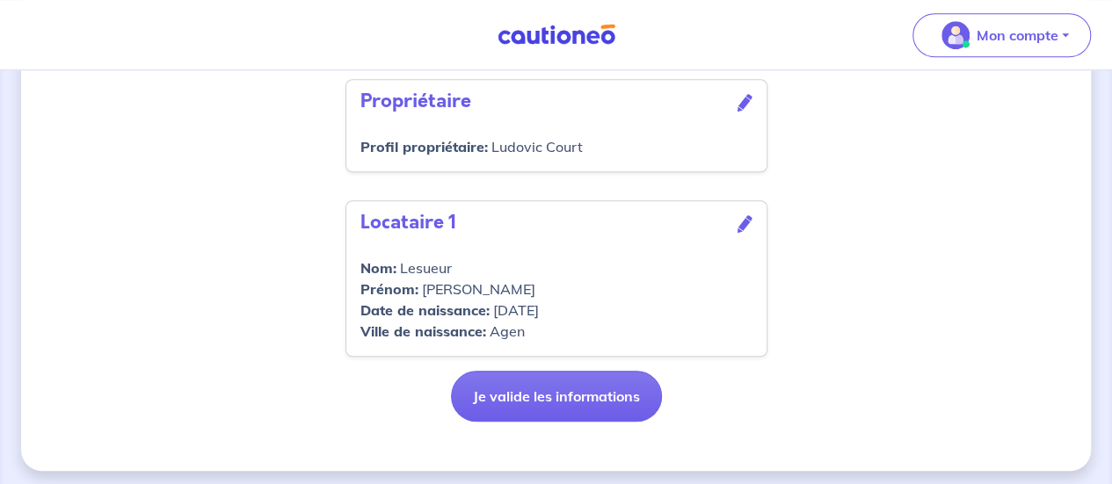
scroll to position [730, 0]
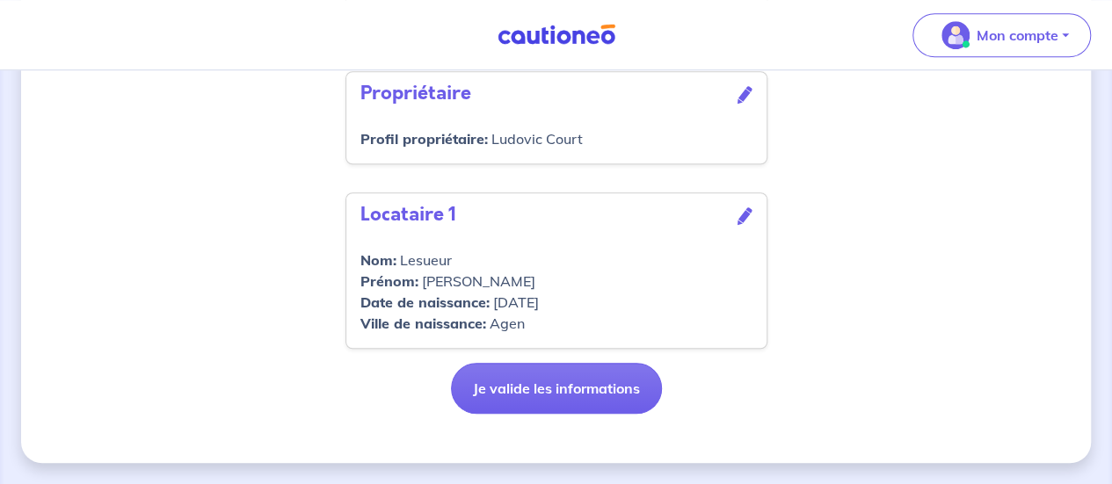
click at [553, 382] on button "Je valide les informations" at bounding box center [556, 388] width 211 height 51
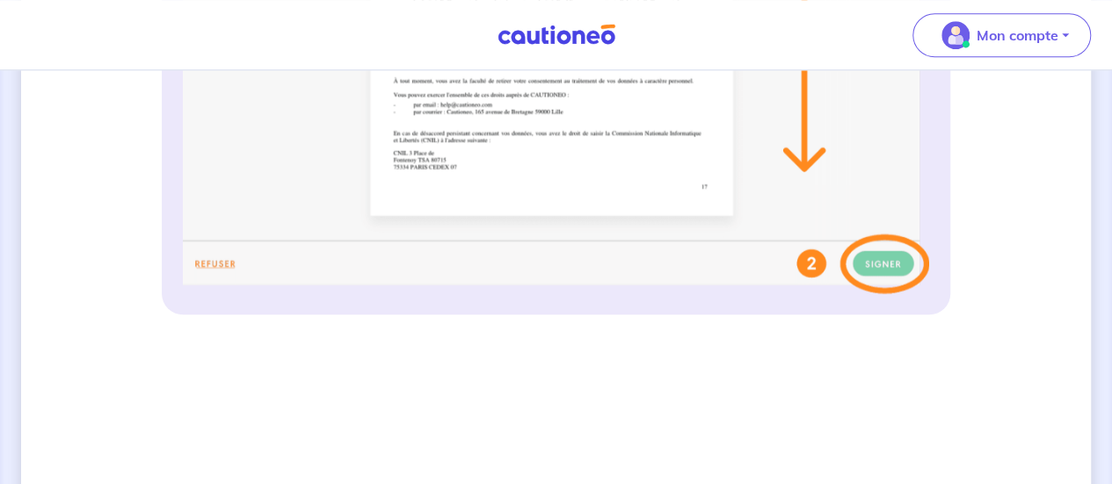
scroll to position [795, 0]
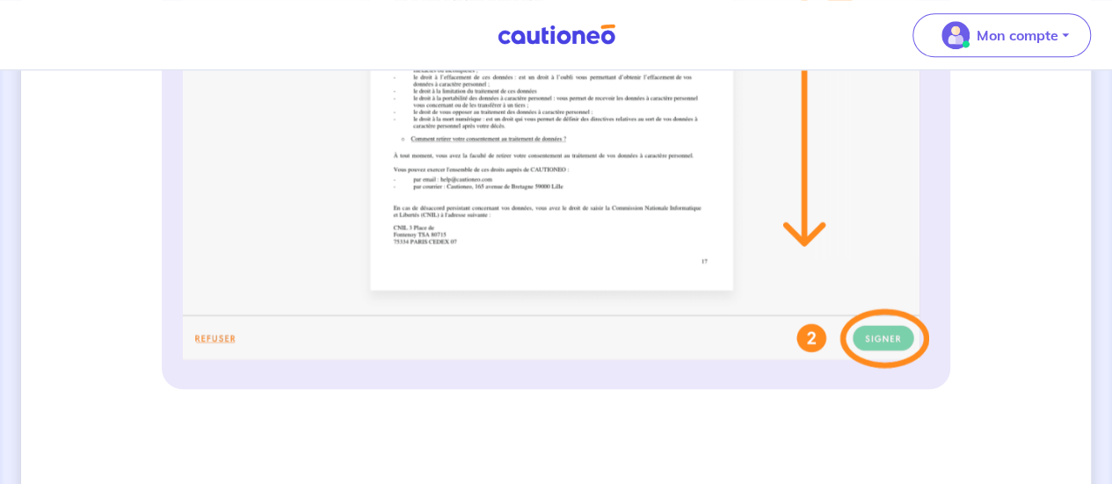
drag, startPoint x: 579, startPoint y: 405, endPoint x: 888, endPoint y: 339, distance: 316.6
click at [888, 339] on img at bounding box center [556, 44] width 747 height 650
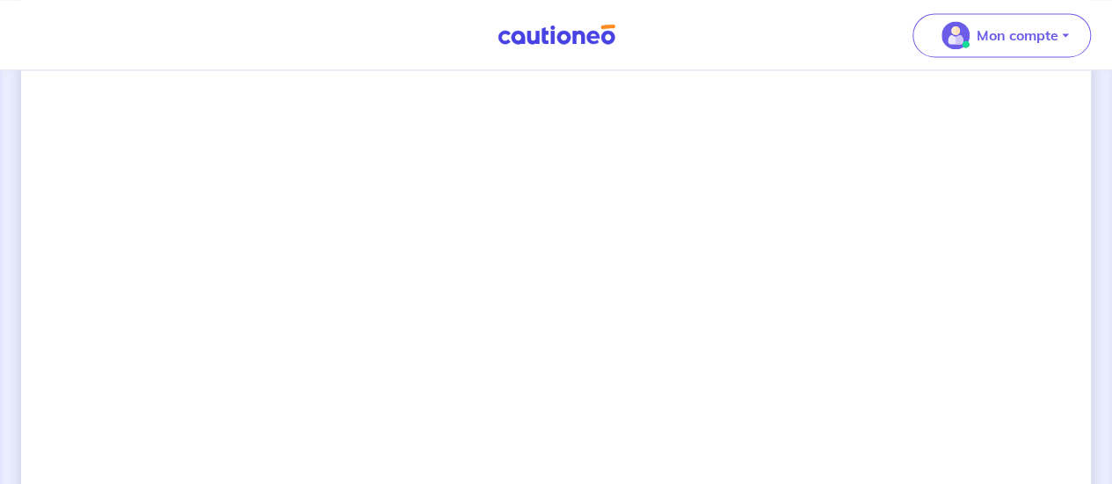
scroll to position [1380, 0]
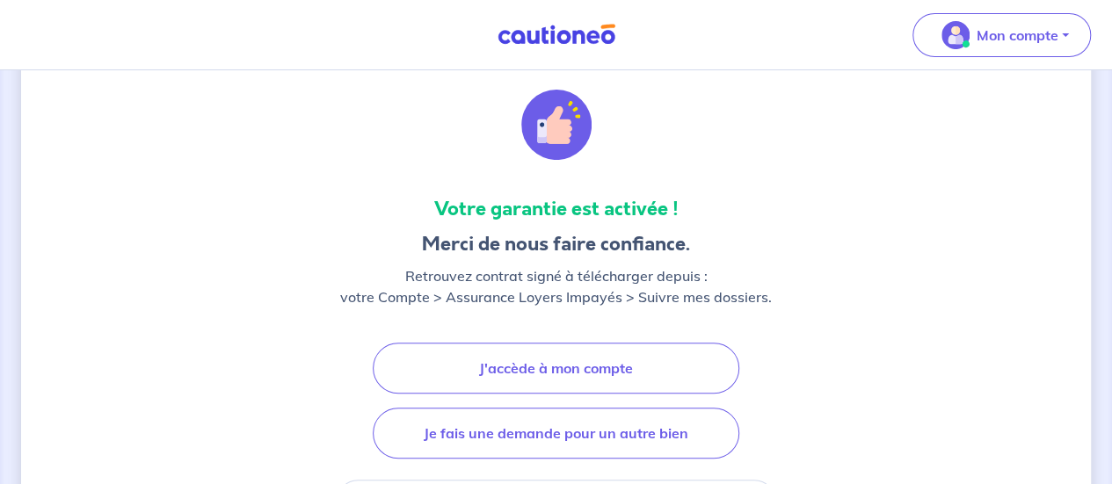
scroll to position [141, 0]
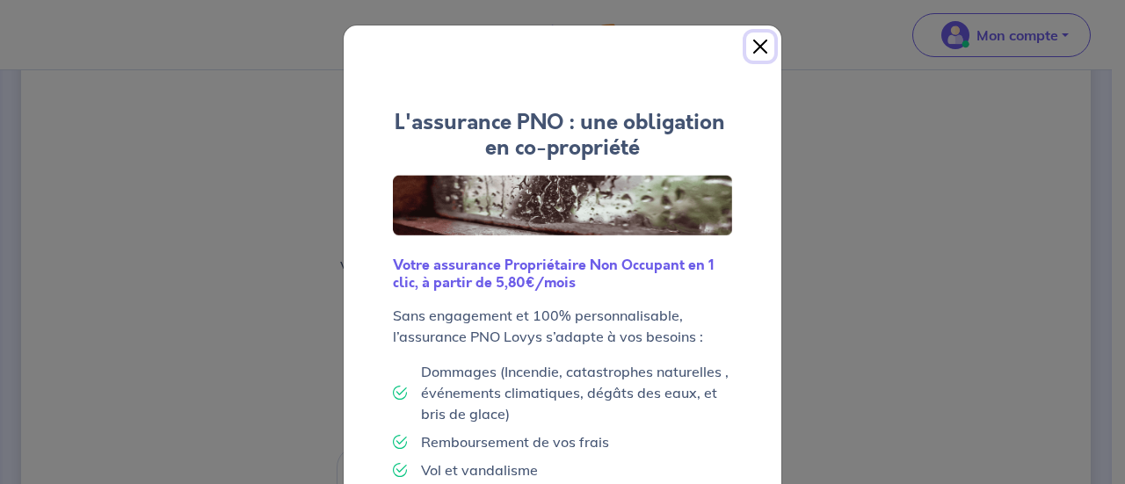
click at [759, 49] on button "Close" at bounding box center [761, 47] width 28 height 28
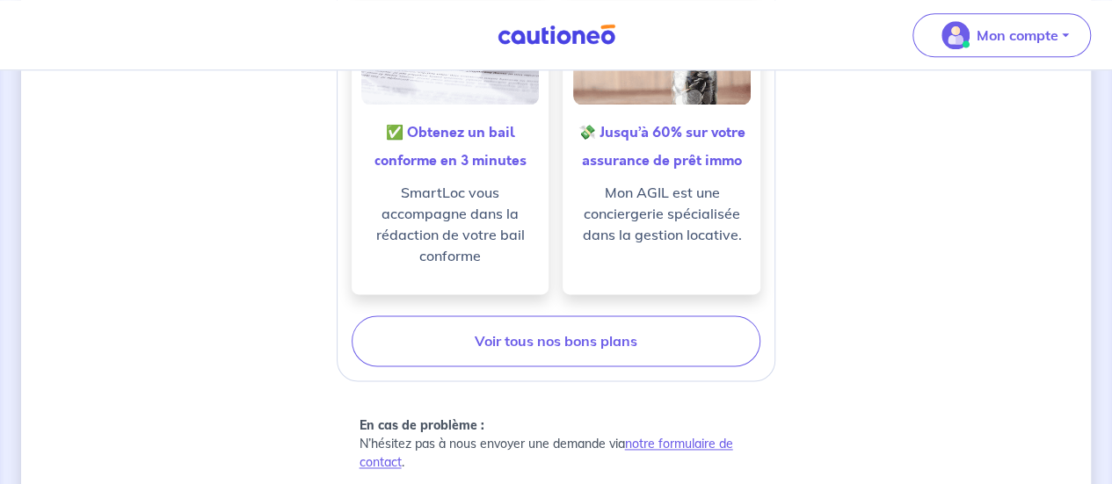
scroll to position [1095, 0]
